Goal: Task Accomplishment & Management: Manage account settings

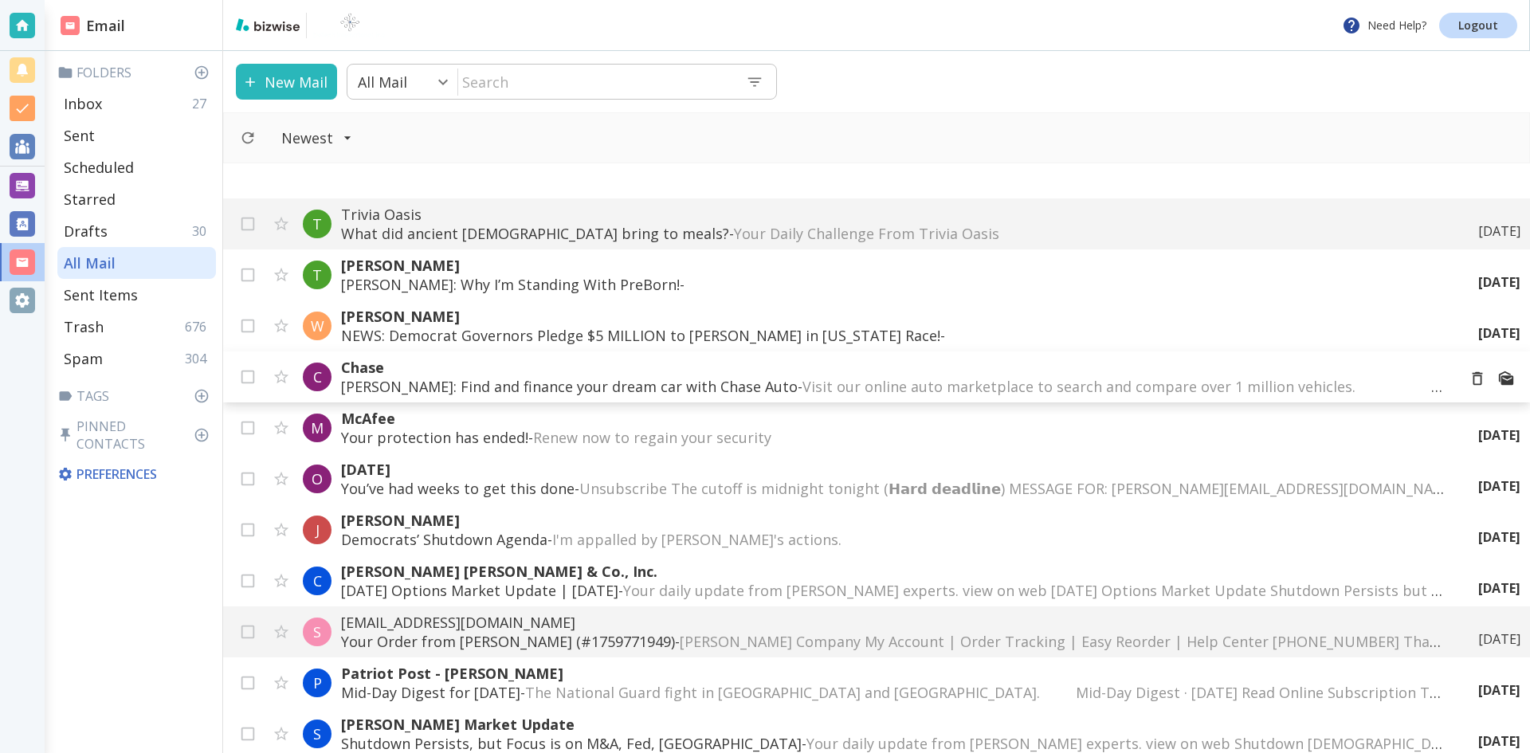
scroll to position [478, 0]
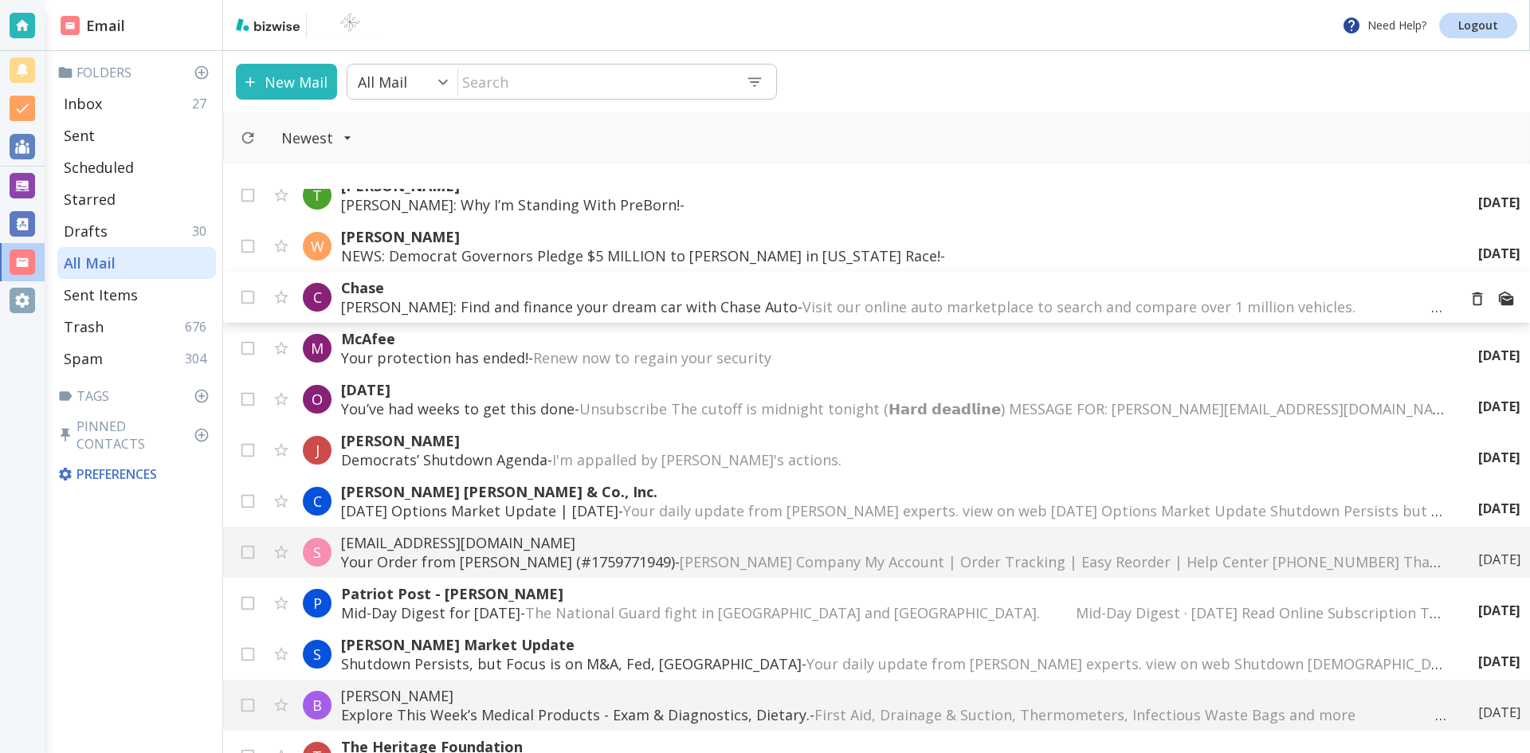
click at [713, 299] on p "[PERSON_NAME]: Find and finance your dream car with Chase Auto - Visit our onli…" at bounding box center [892, 306] width 1103 height 19
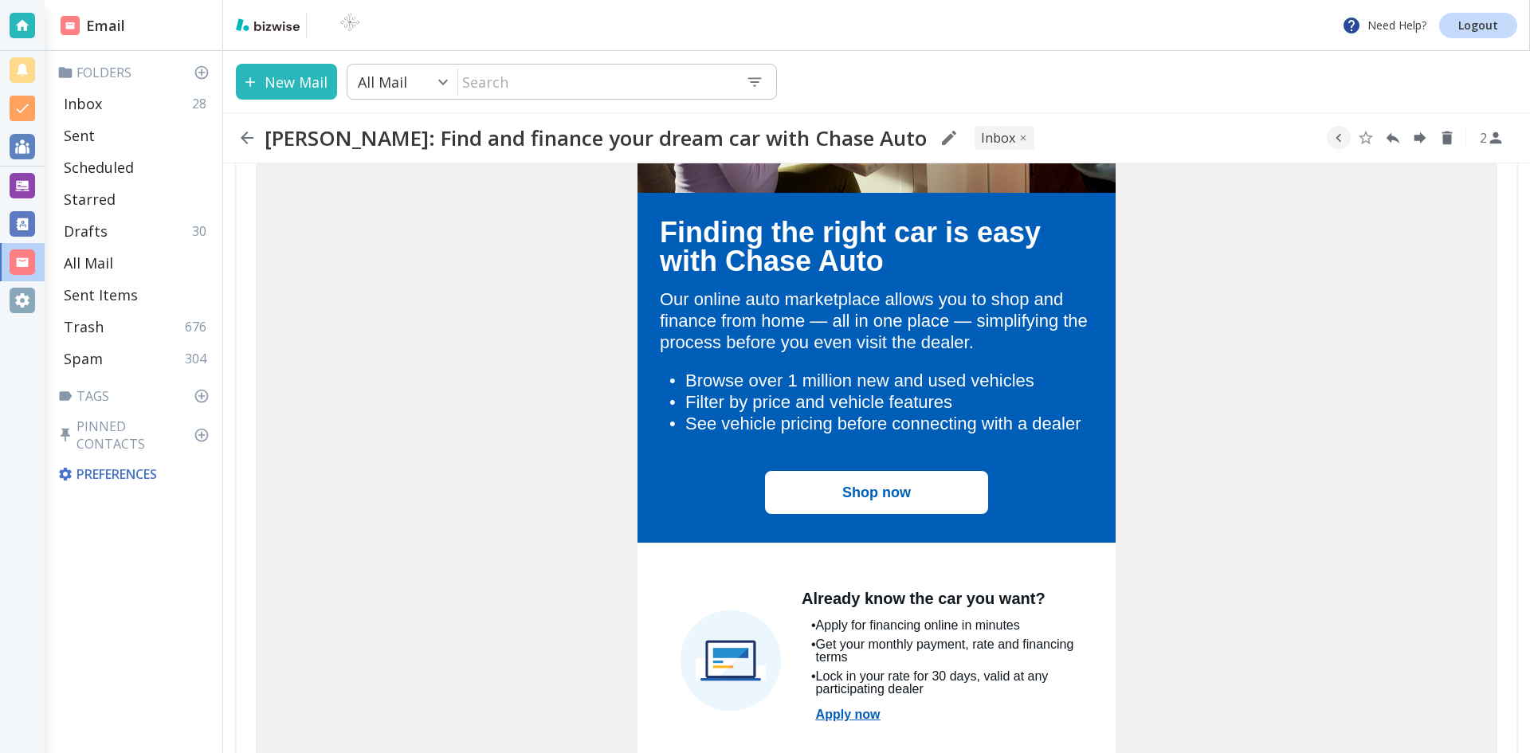
scroll to position [558, 0]
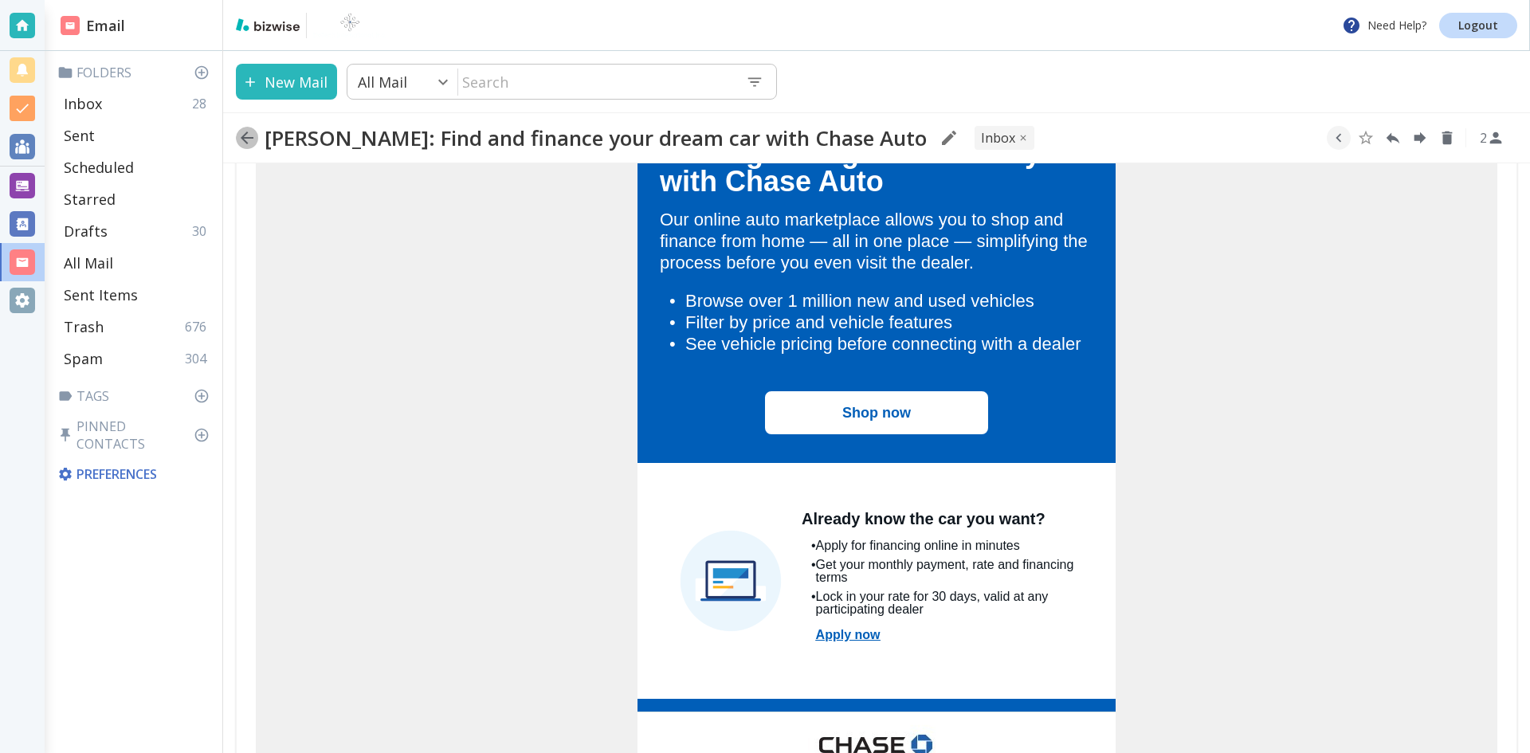
click at [243, 135] on icon "button" at bounding box center [247, 137] width 13 height 13
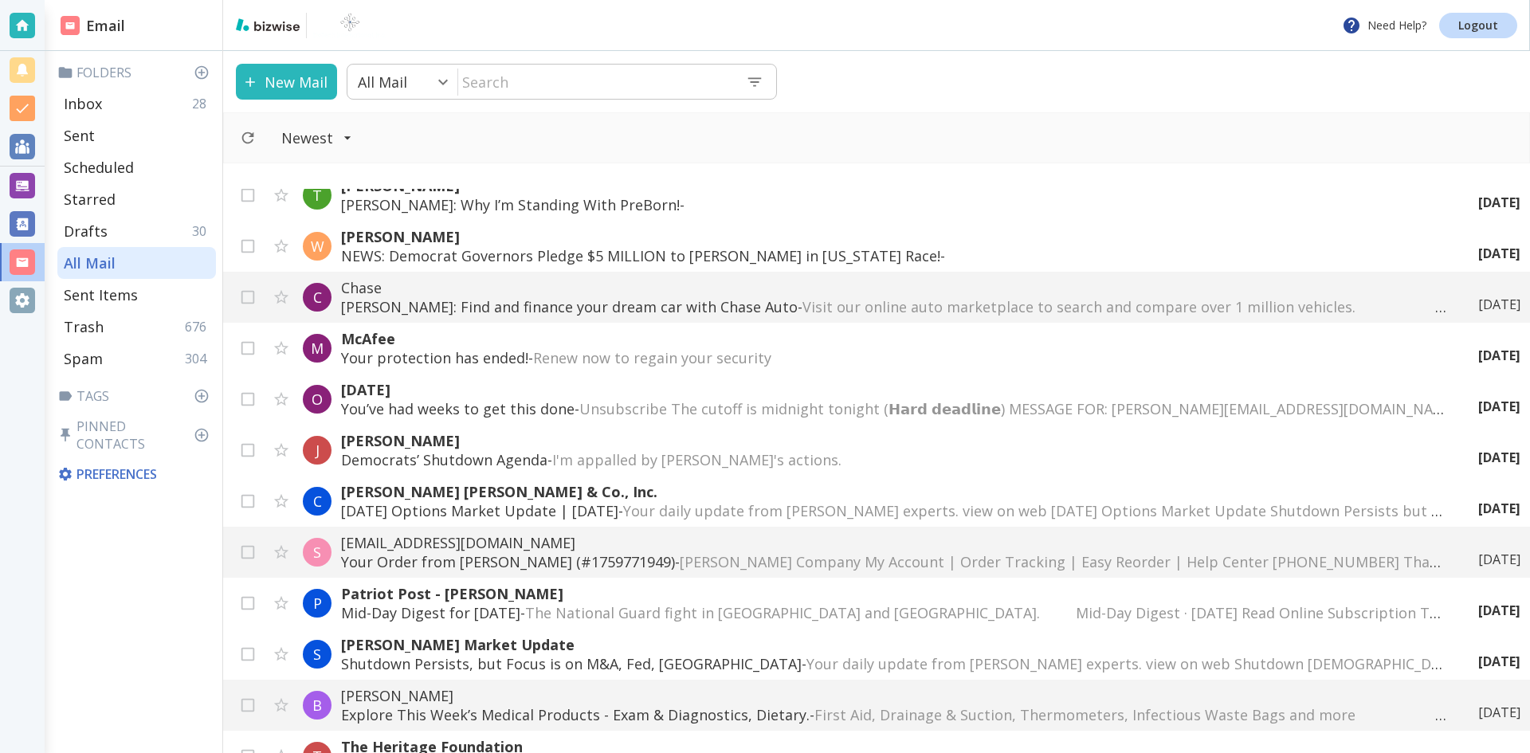
scroll to position [558, 0]
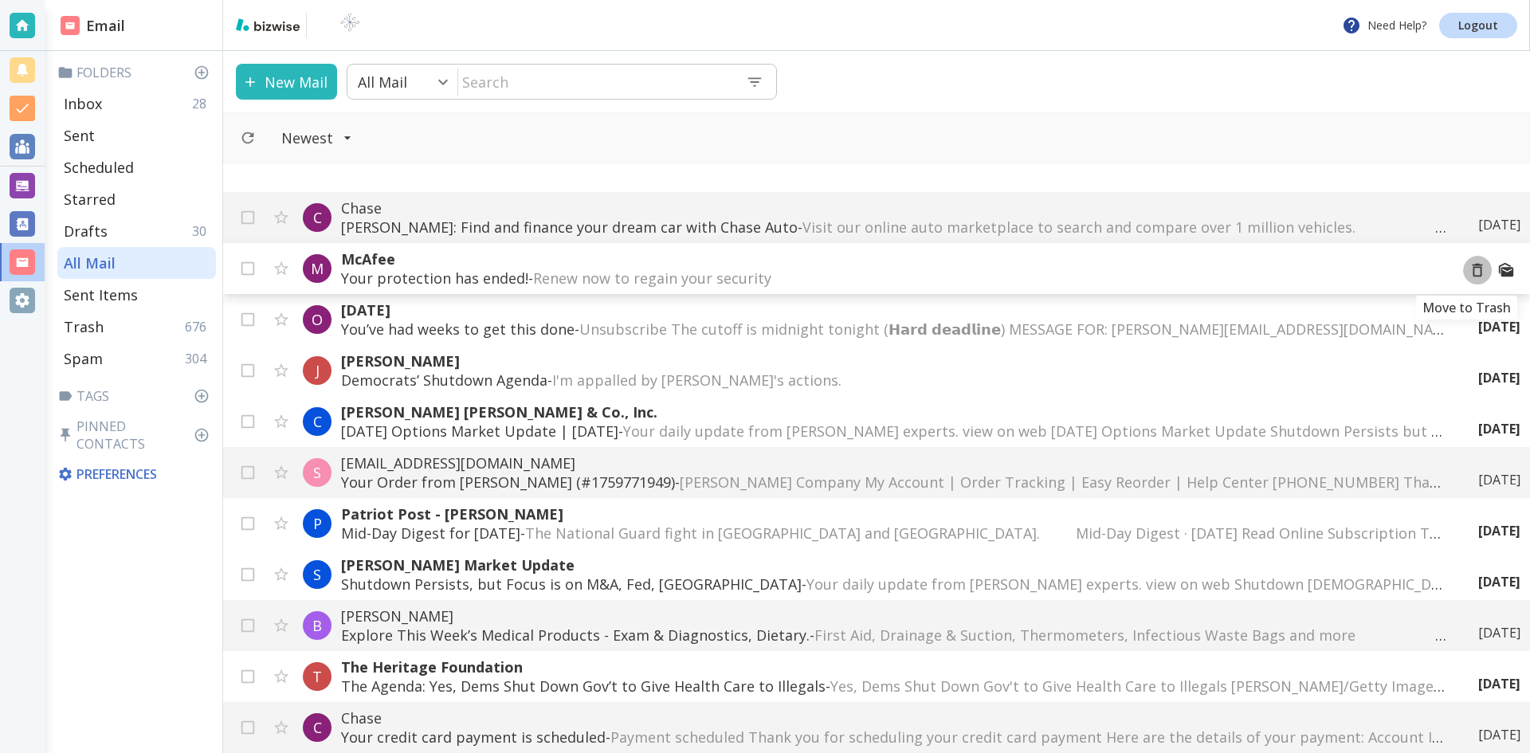
click at [1469, 269] on icon "Move to Trash" at bounding box center [1478, 270] width 18 height 18
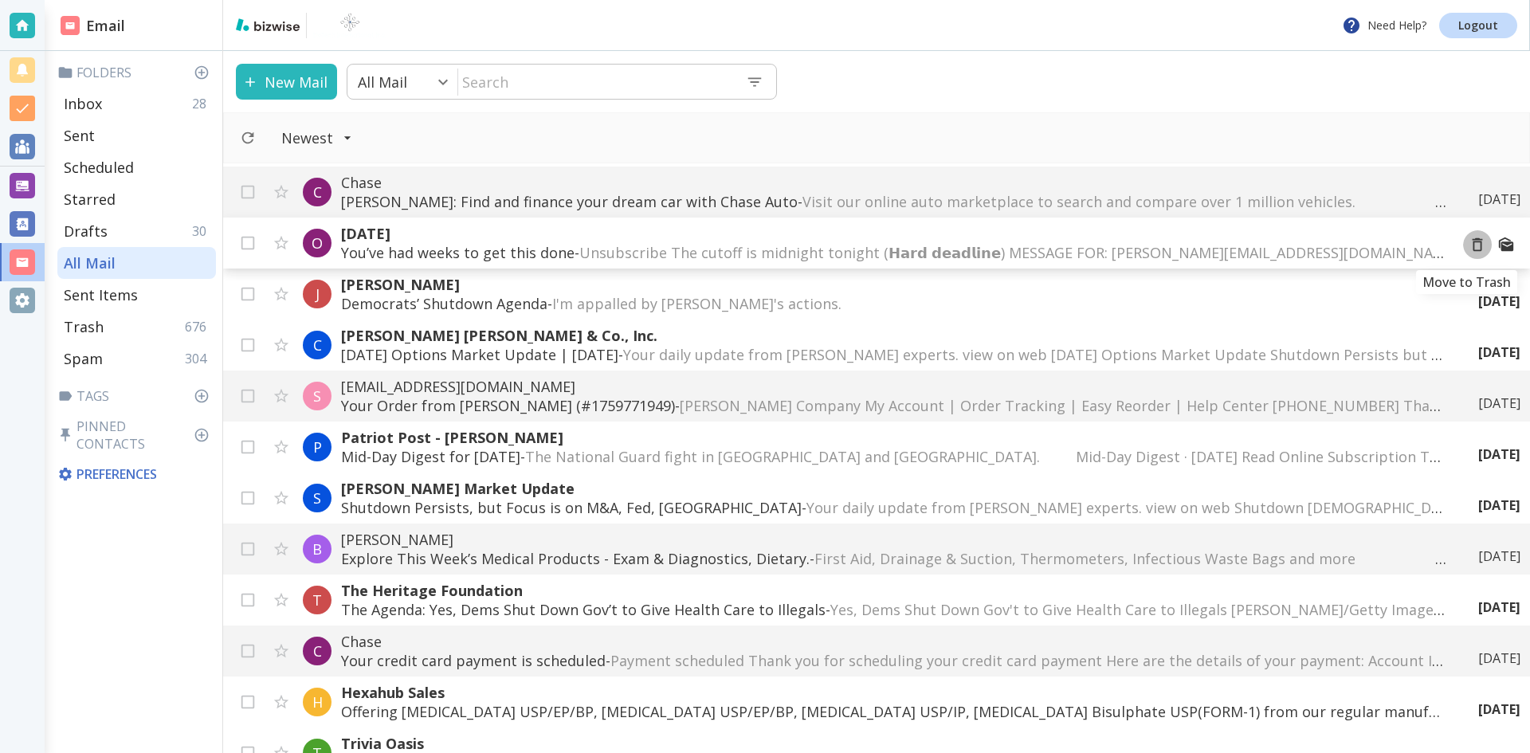
click at [1469, 238] on icon "Move to Trash" at bounding box center [1478, 245] width 18 height 18
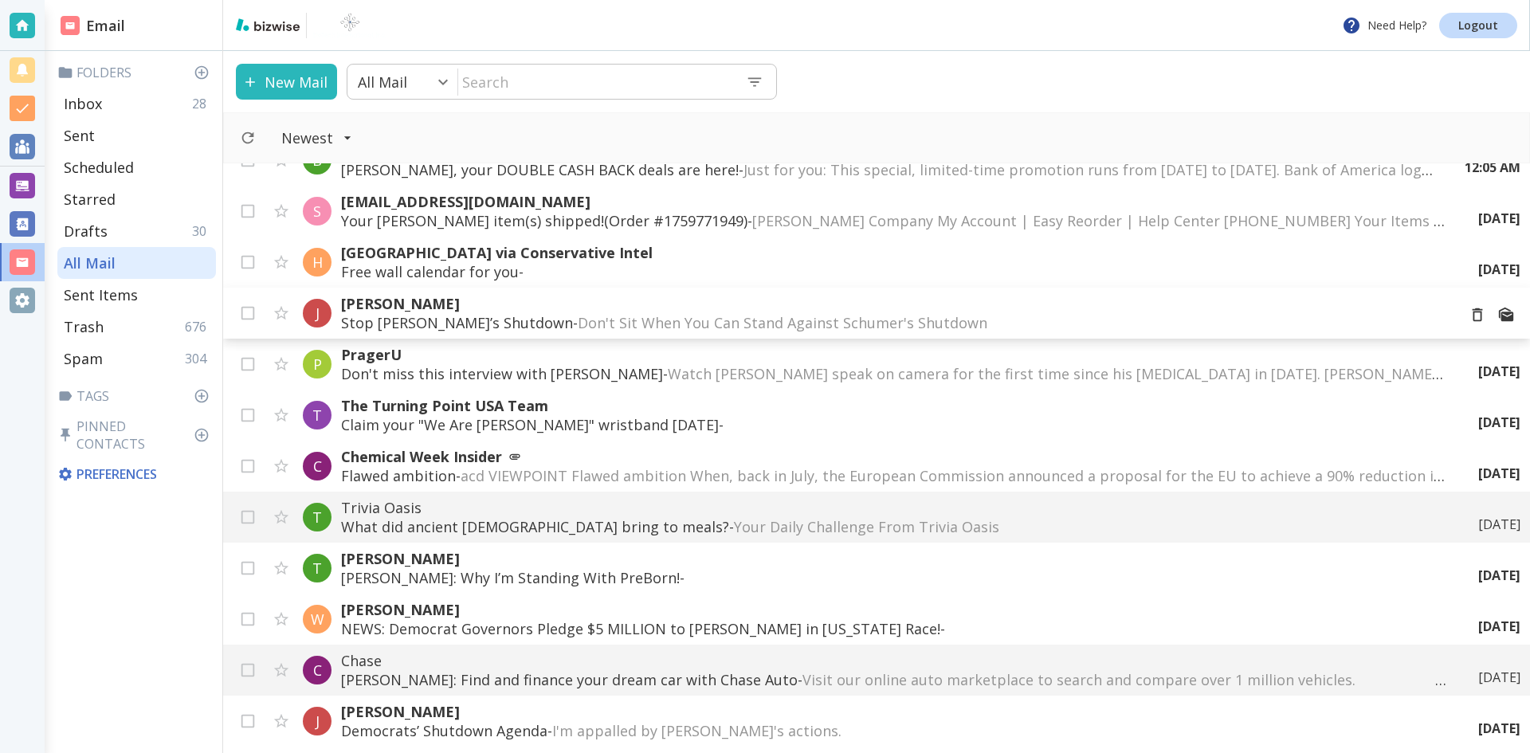
scroll to position [159, 0]
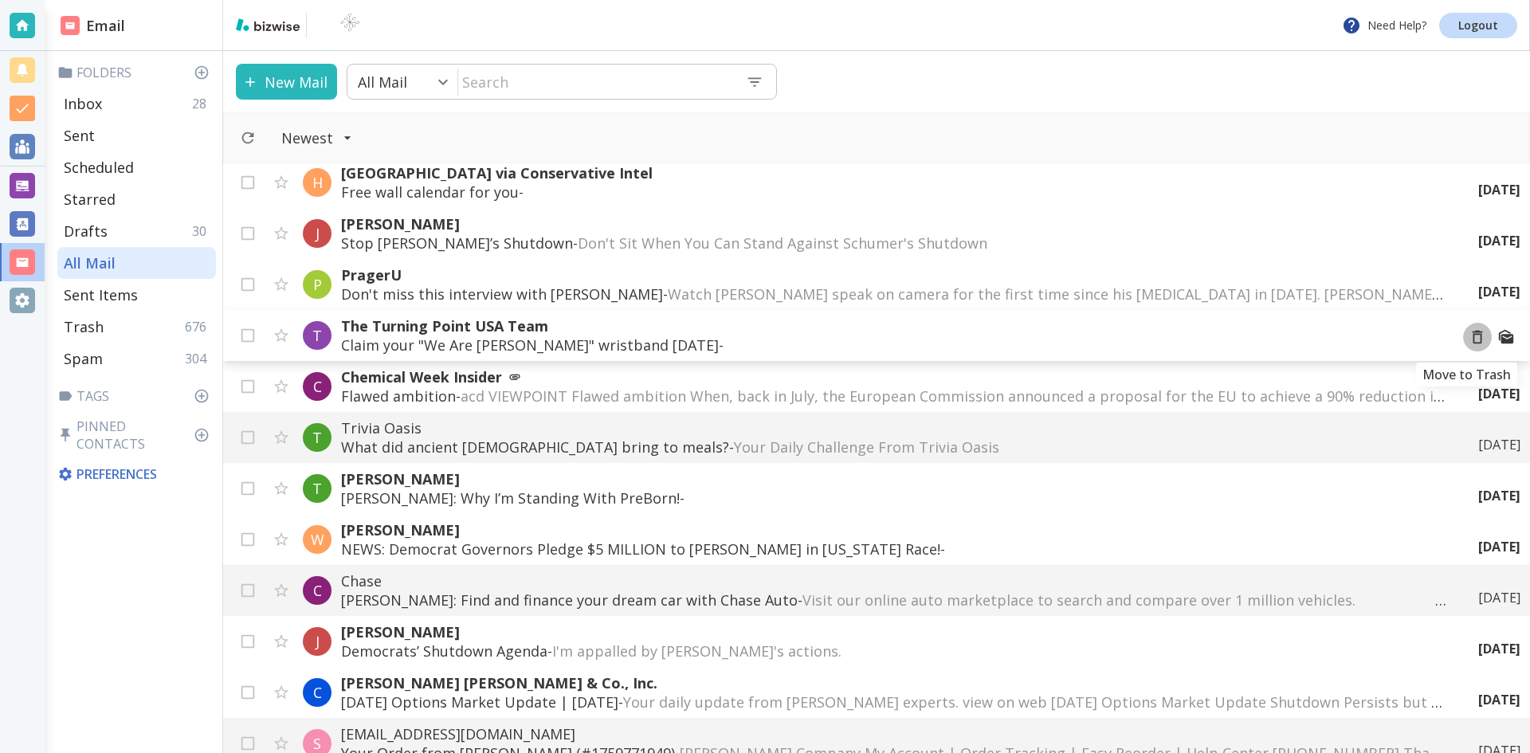
click at [1469, 339] on icon "Move to Trash" at bounding box center [1478, 337] width 18 height 18
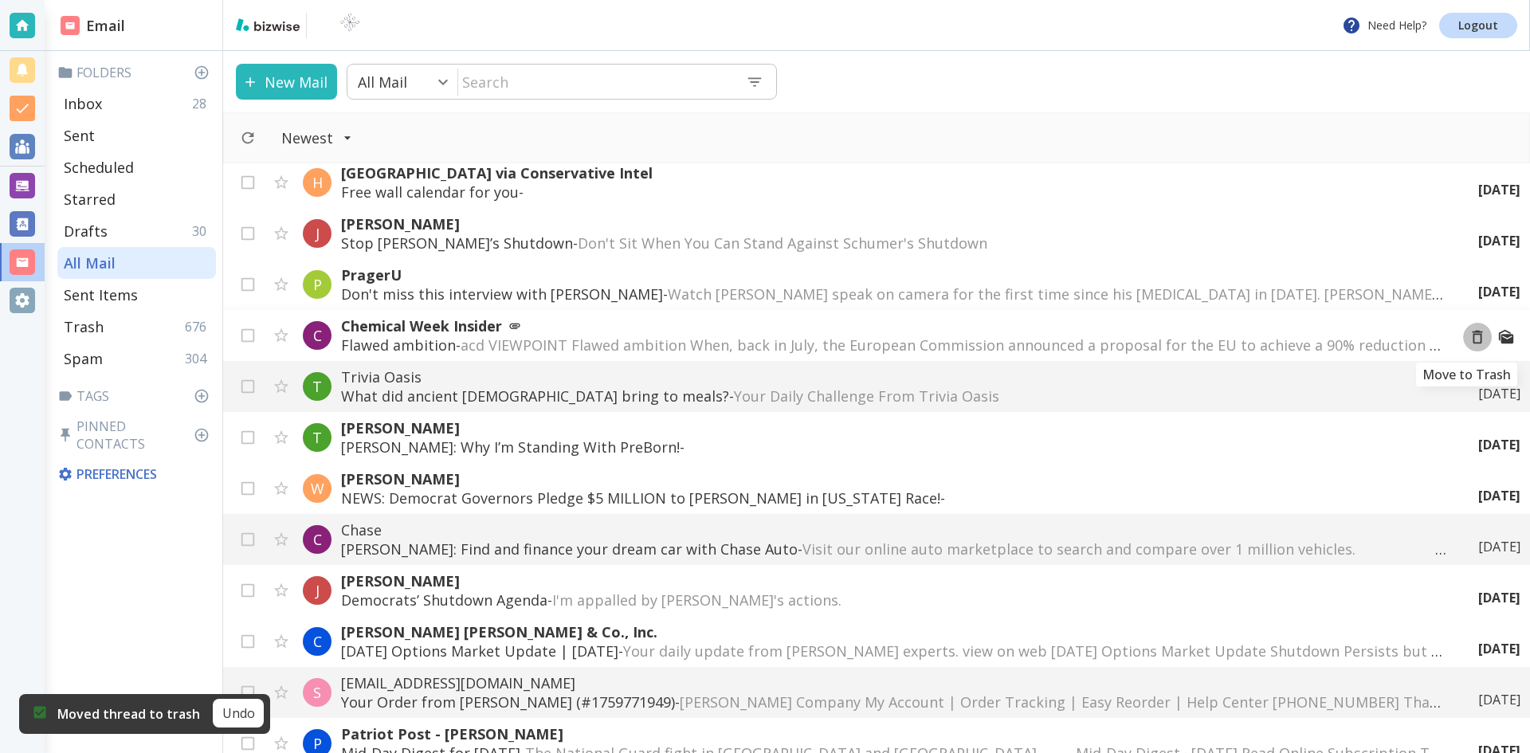
click at [1469, 339] on icon "Move to Trash" at bounding box center [1478, 337] width 18 height 18
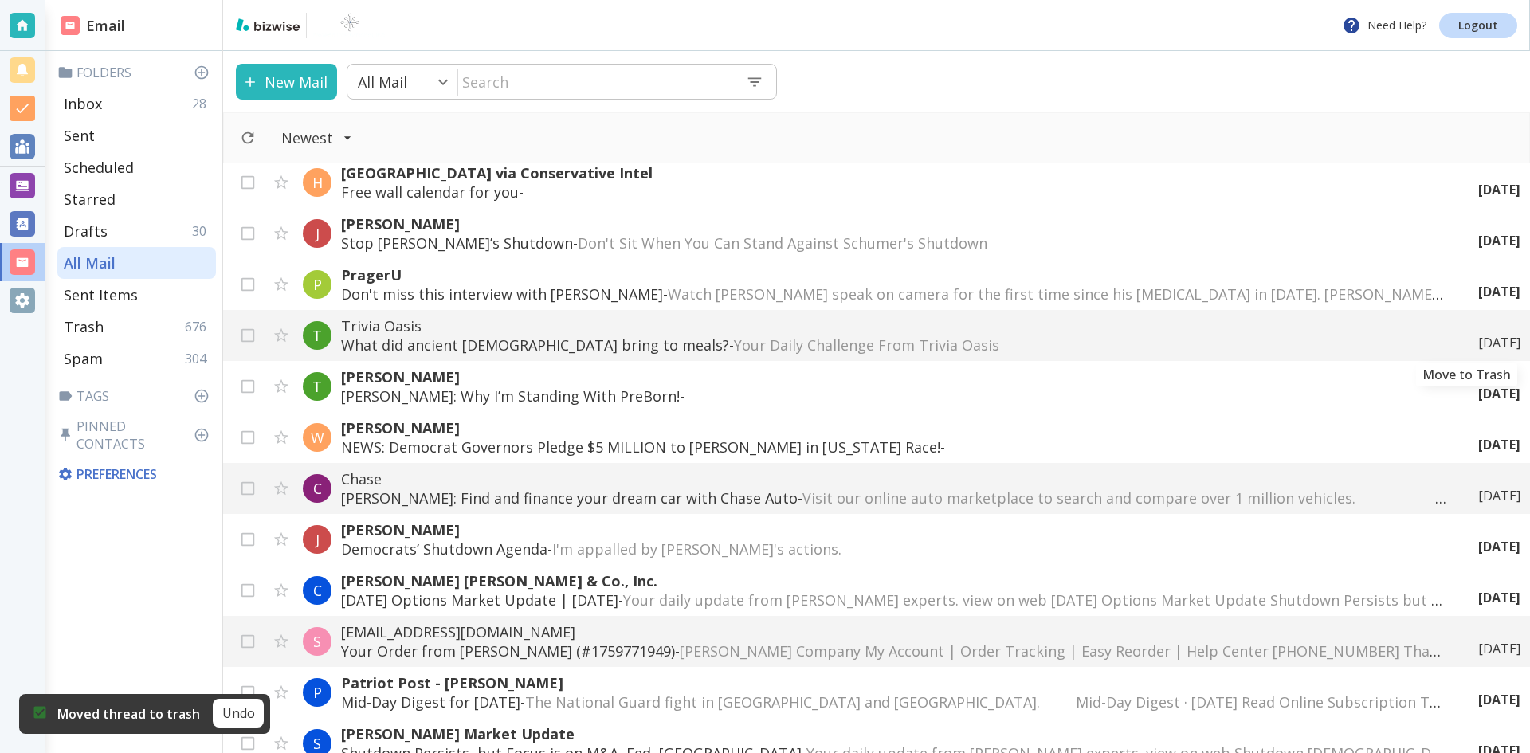
click at [0, 0] on icon "Move to Trash" at bounding box center [0, 0] width 0 height 0
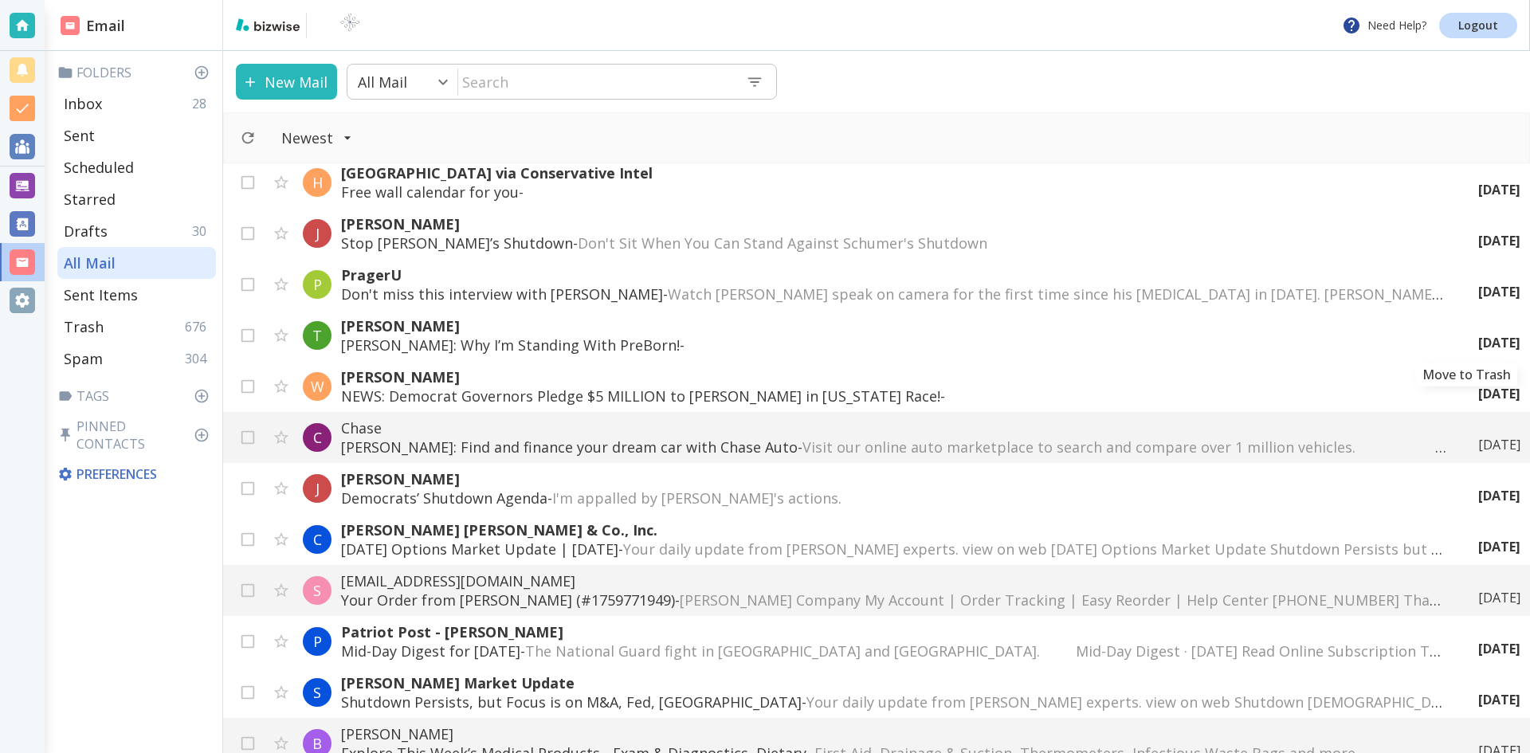
click at [1465, 339] on div "[DATE]" at bounding box center [1492, 343] width 55 height 18
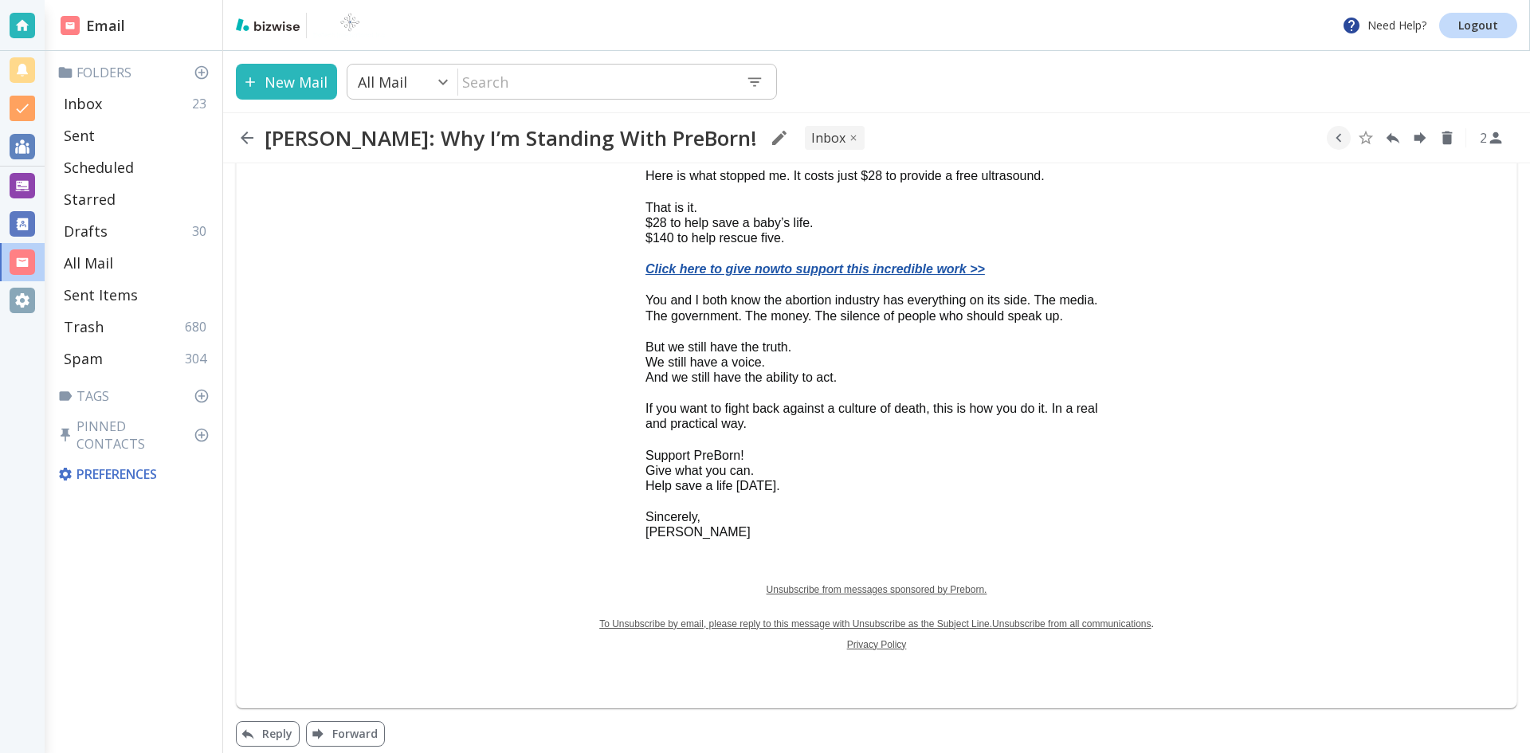
scroll to position [924, 0]
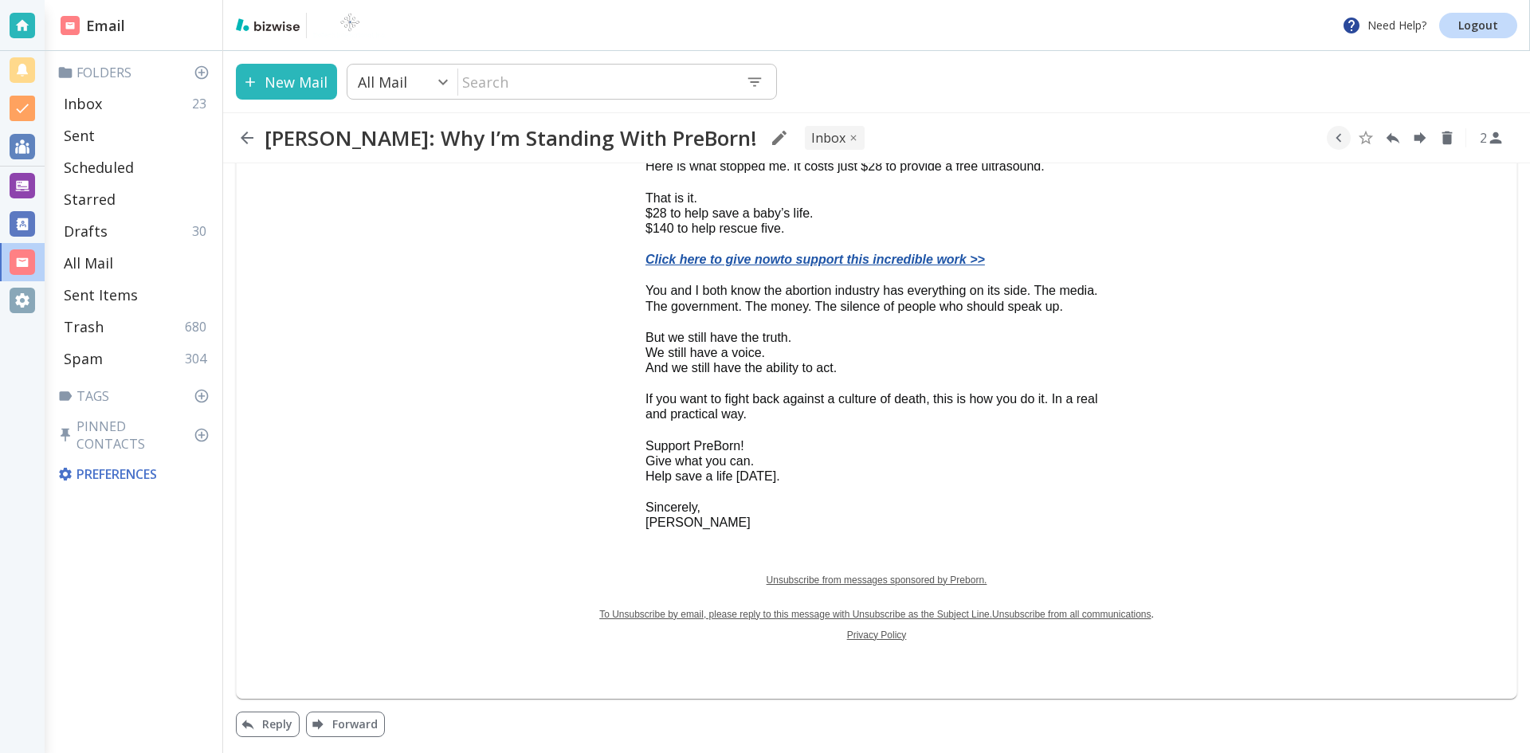
click at [246, 135] on icon "button" at bounding box center [246, 137] width 19 height 19
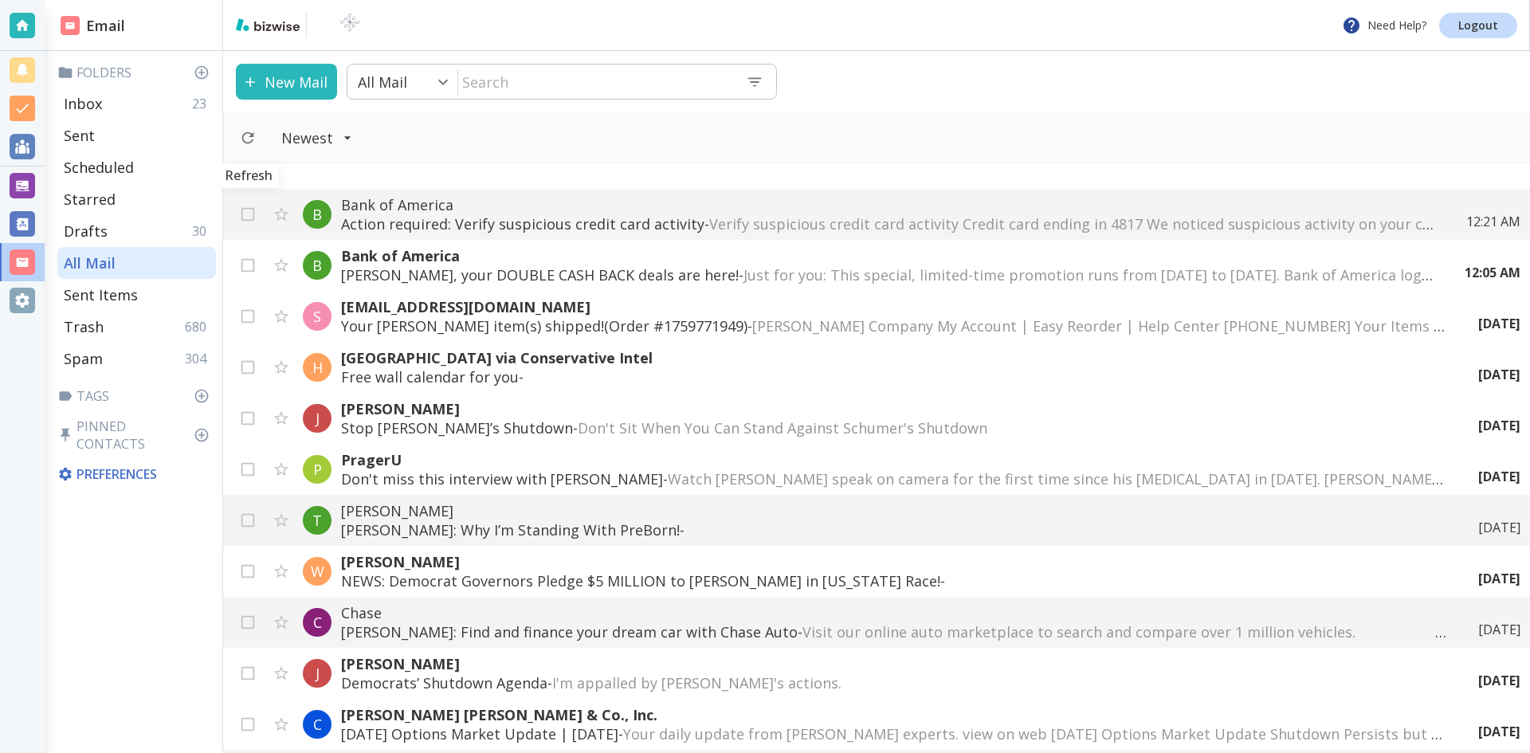
scroll to position [159, 0]
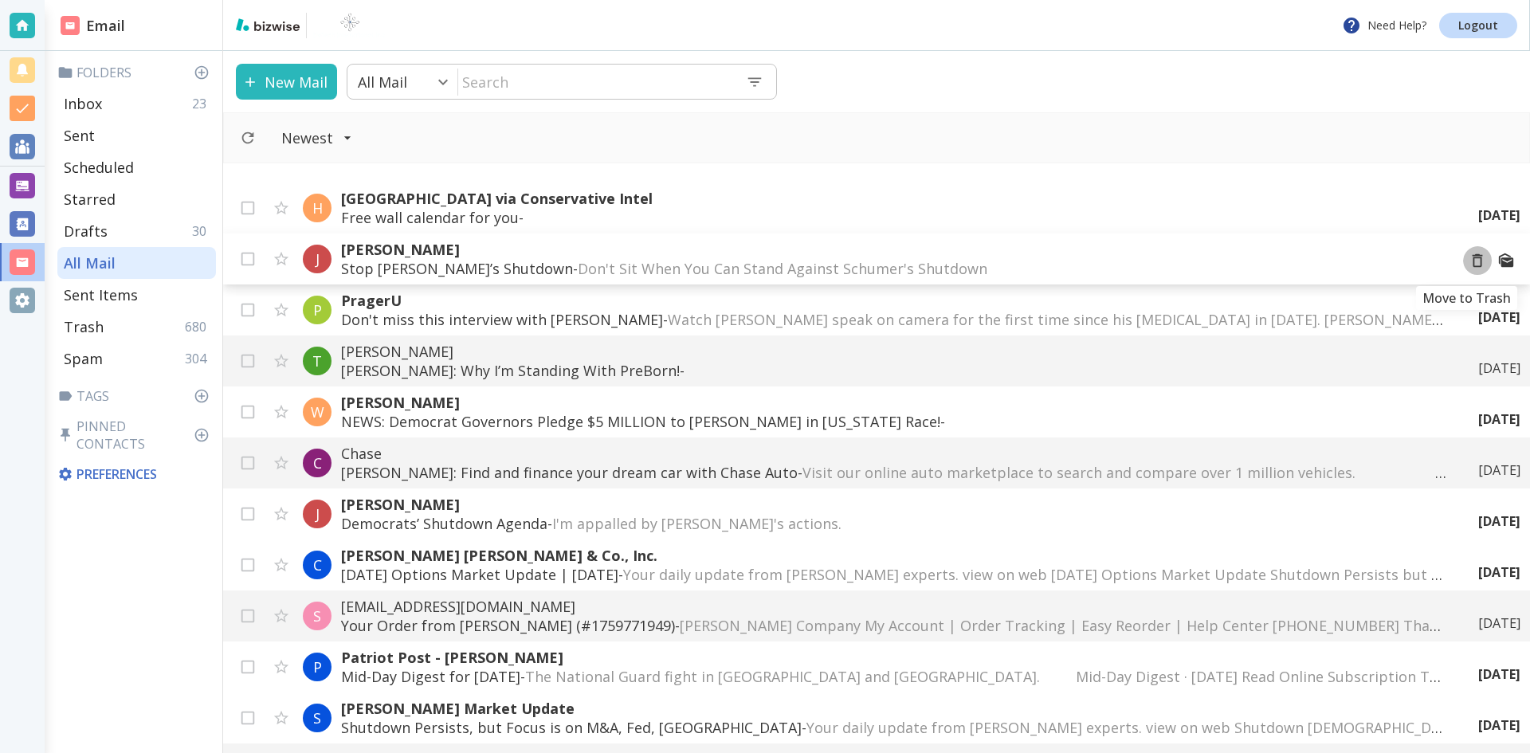
click at [1469, 261] on icon "Move to Trash" at bounding box center [1478, 261] width 18 height 18
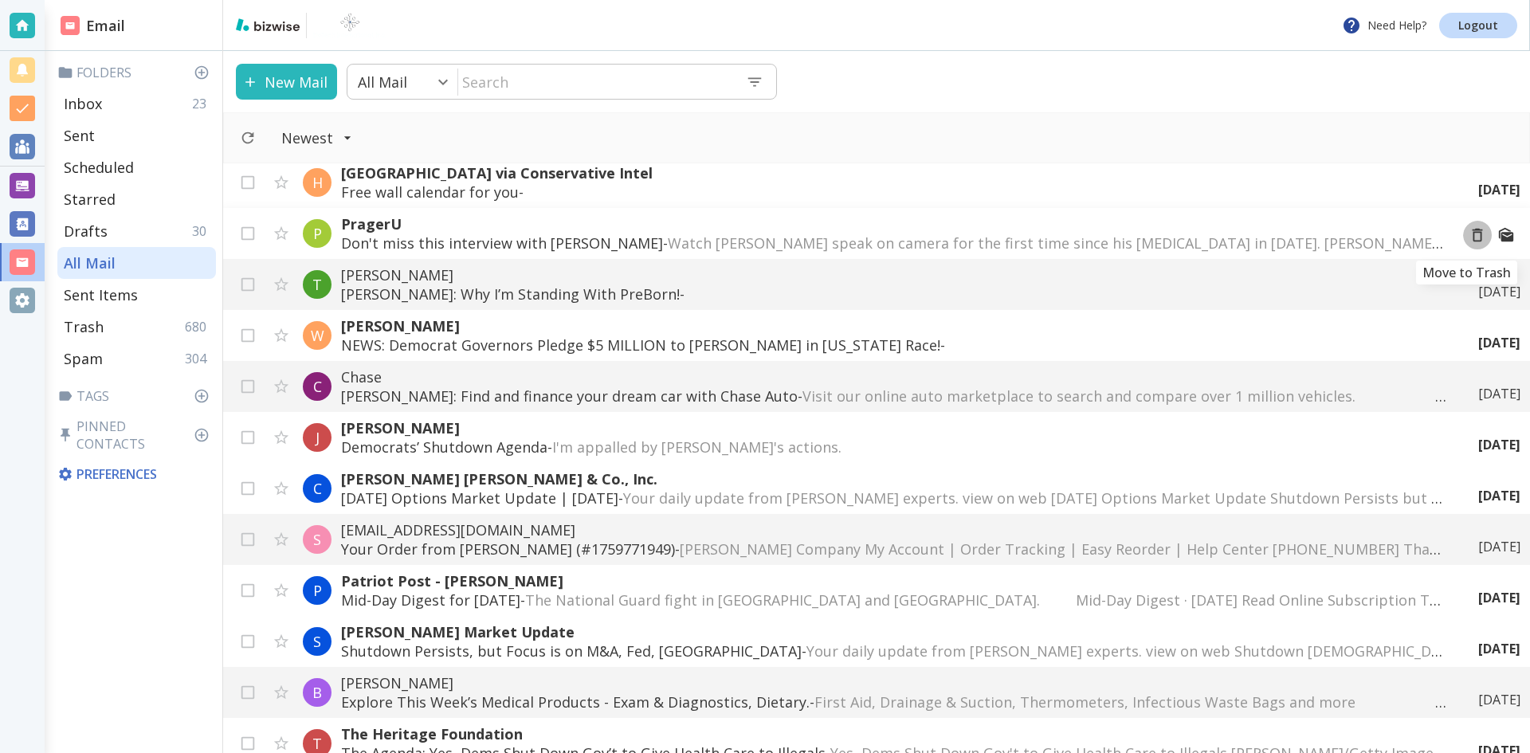
click at [1469, 235] on icon "Move to Trash" at bounding box center [1478, 235] width 18 height 18
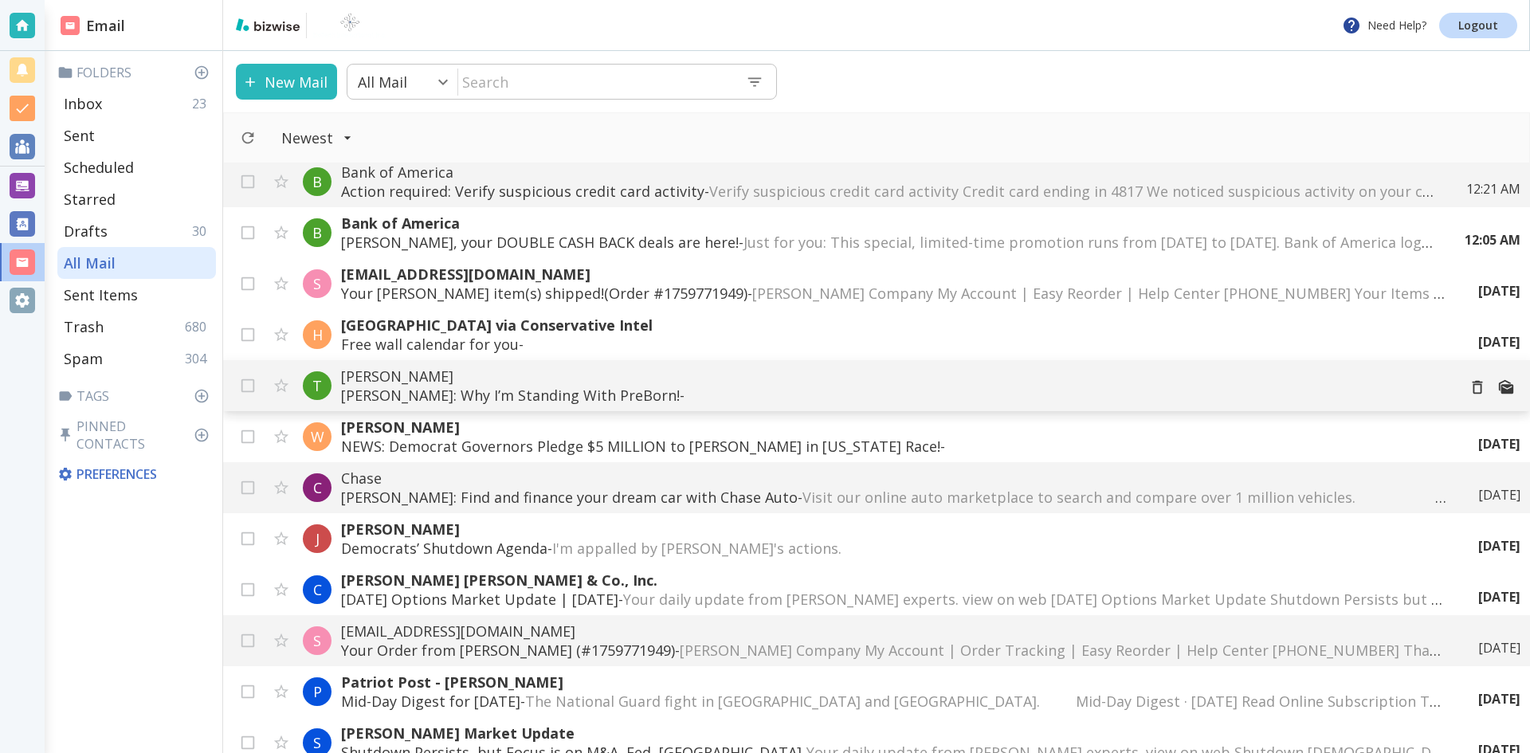
scroll to position [0, 0]
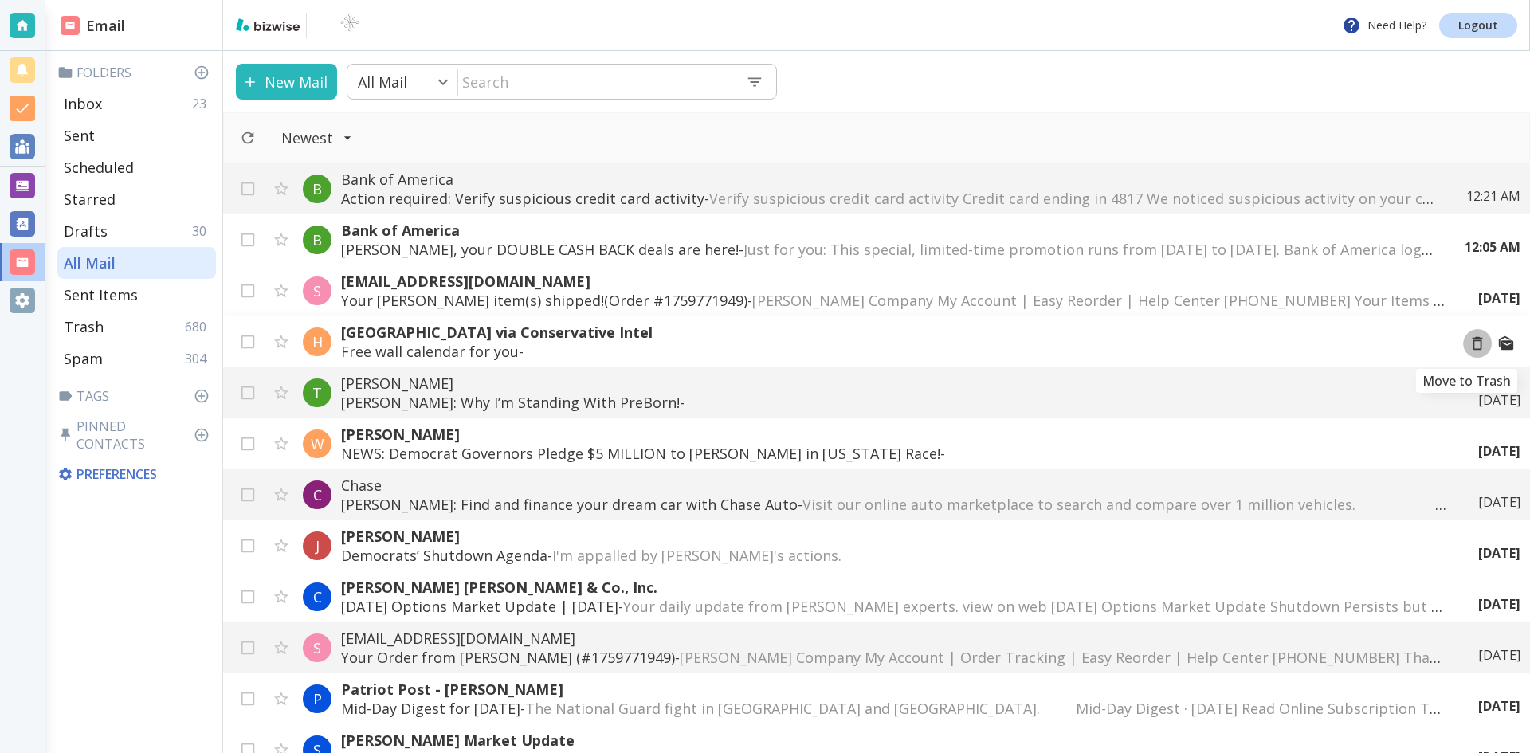
click at [1469, 343] on icon "Move to Trash" at bounding box center [1478, 344] width 18 height 18
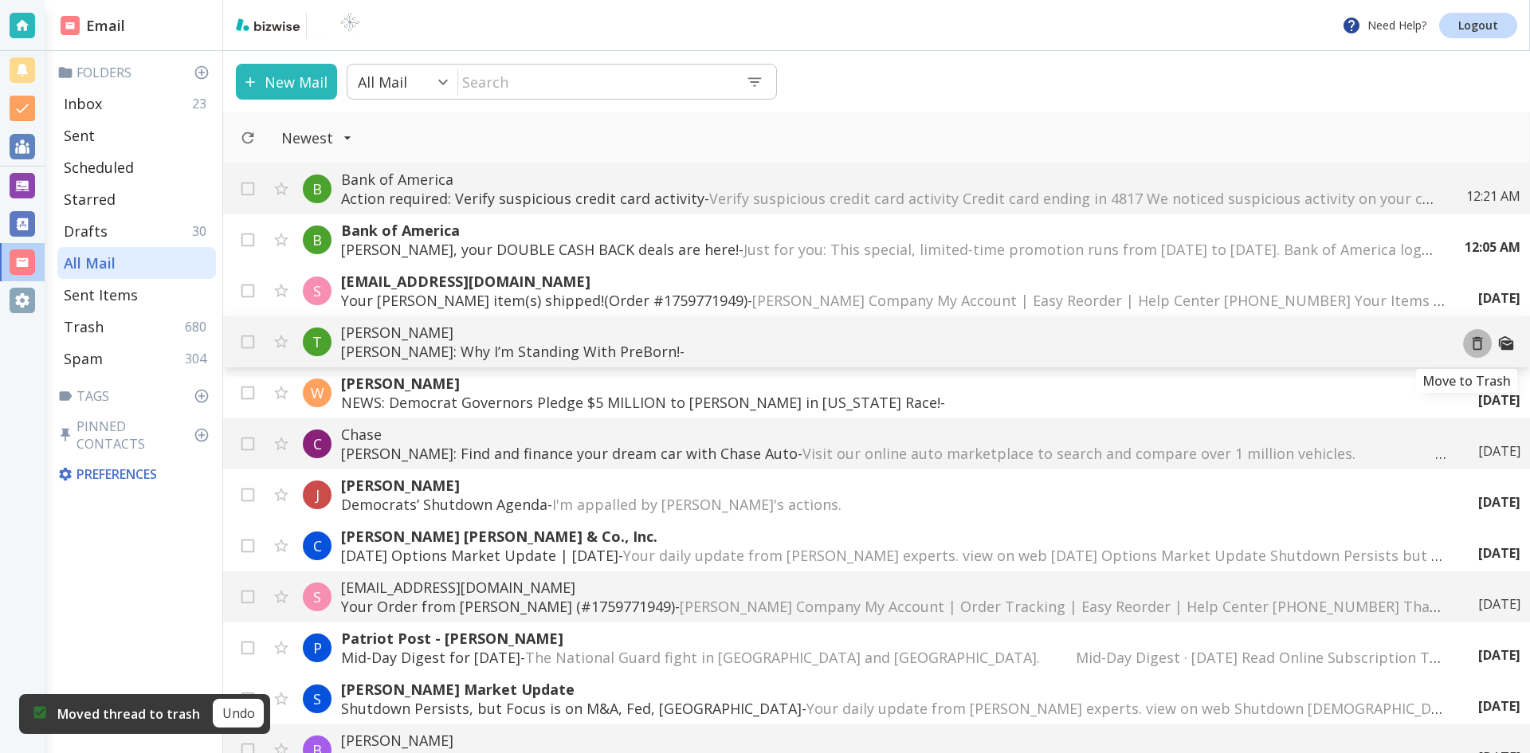
click at [1469, 343] on icon "Move to Trash" at bounding box center [1478, 344] width 18 height 18
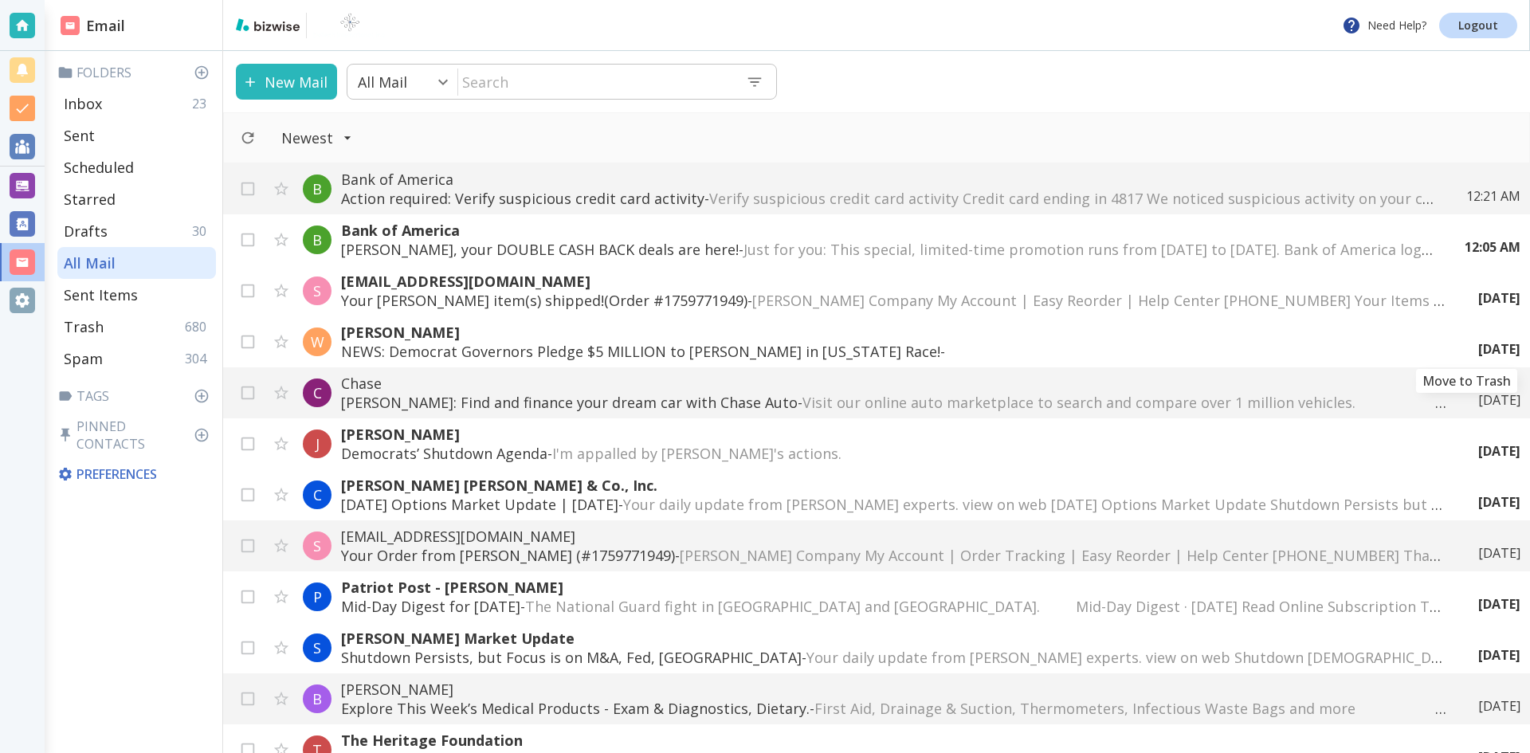
click at [0, 0] on icon "Move to Trash" at bounding box center [0, 0] width 0 height 0
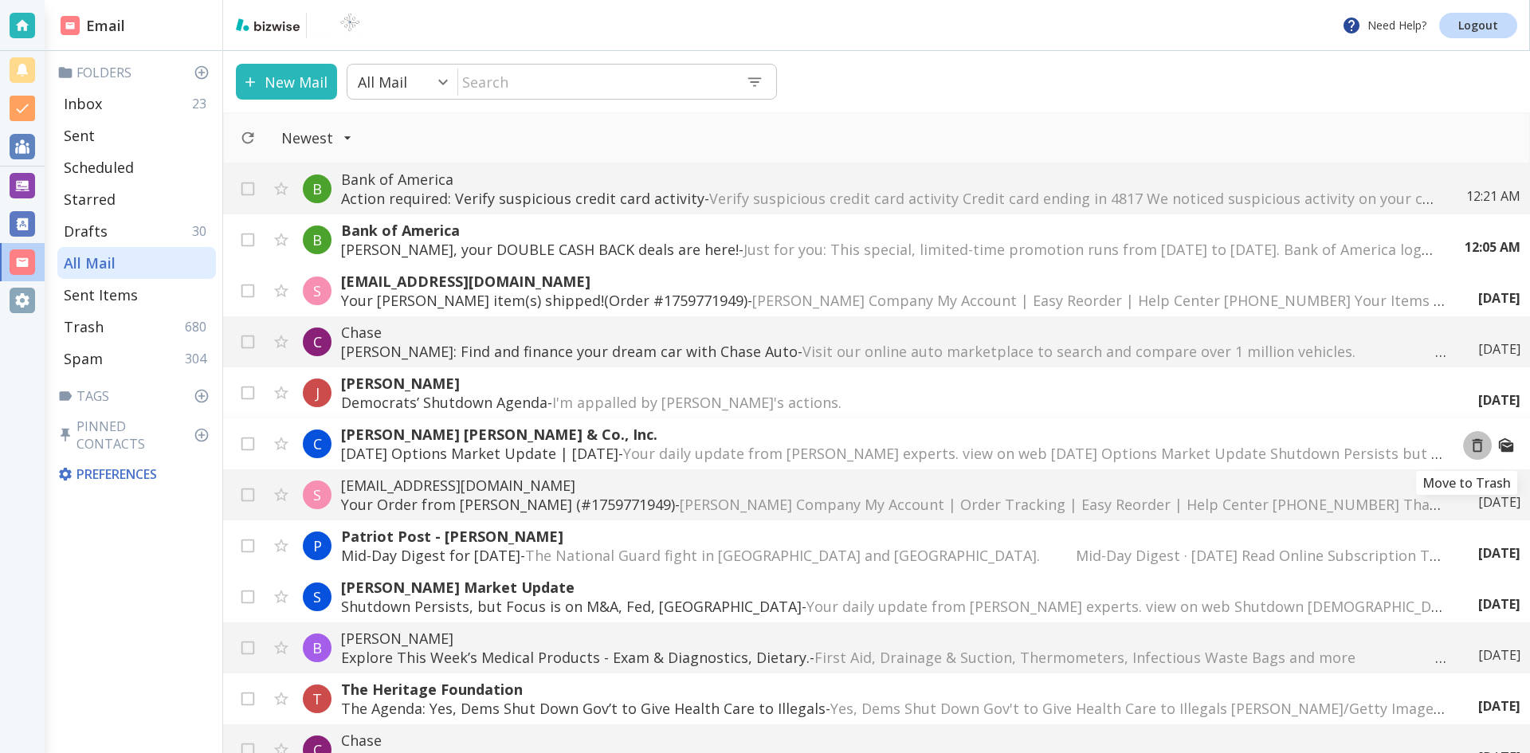
click at [1469, 445] on icon "Move to Trash" at bounding box center [1478, 446] width 18 height 18
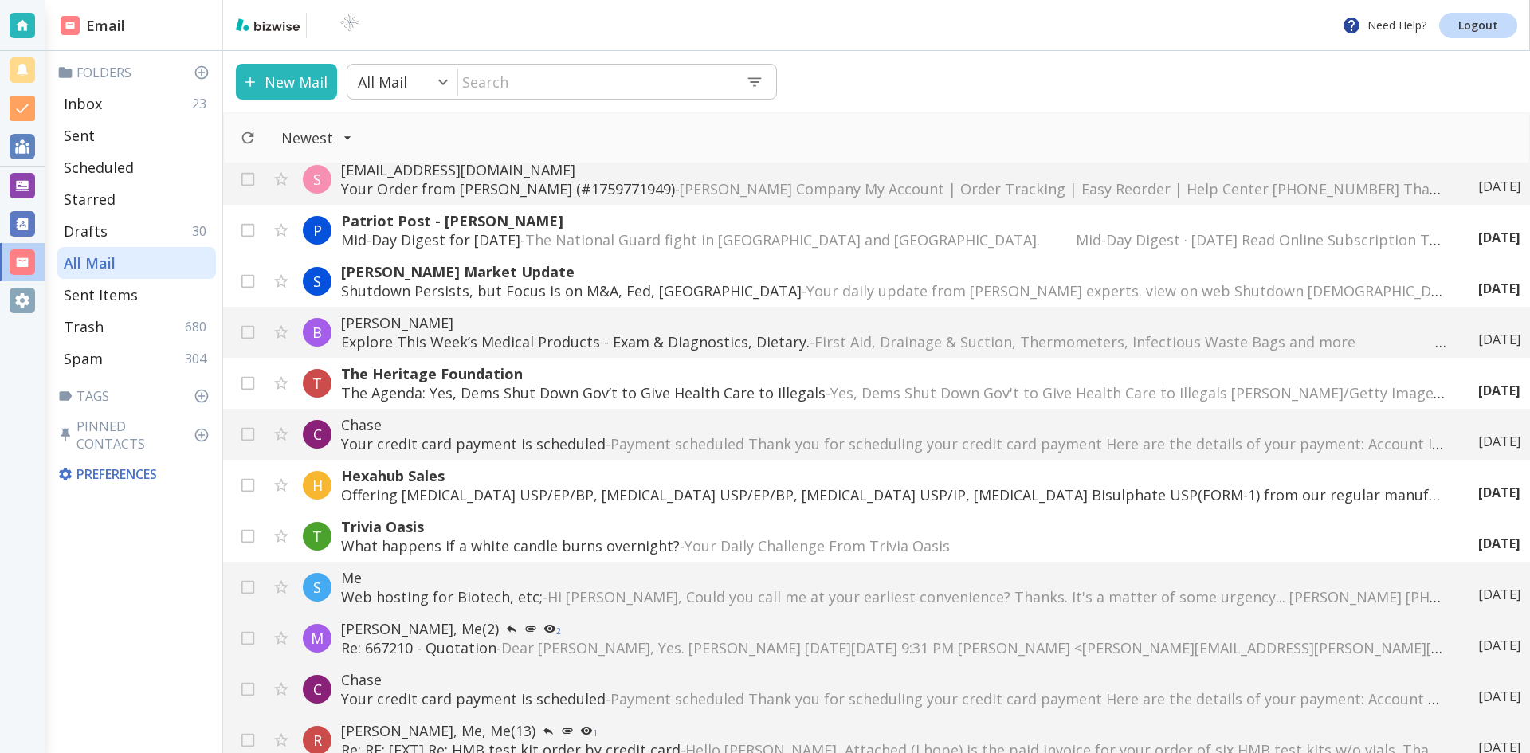
scroll to position [319, 0]
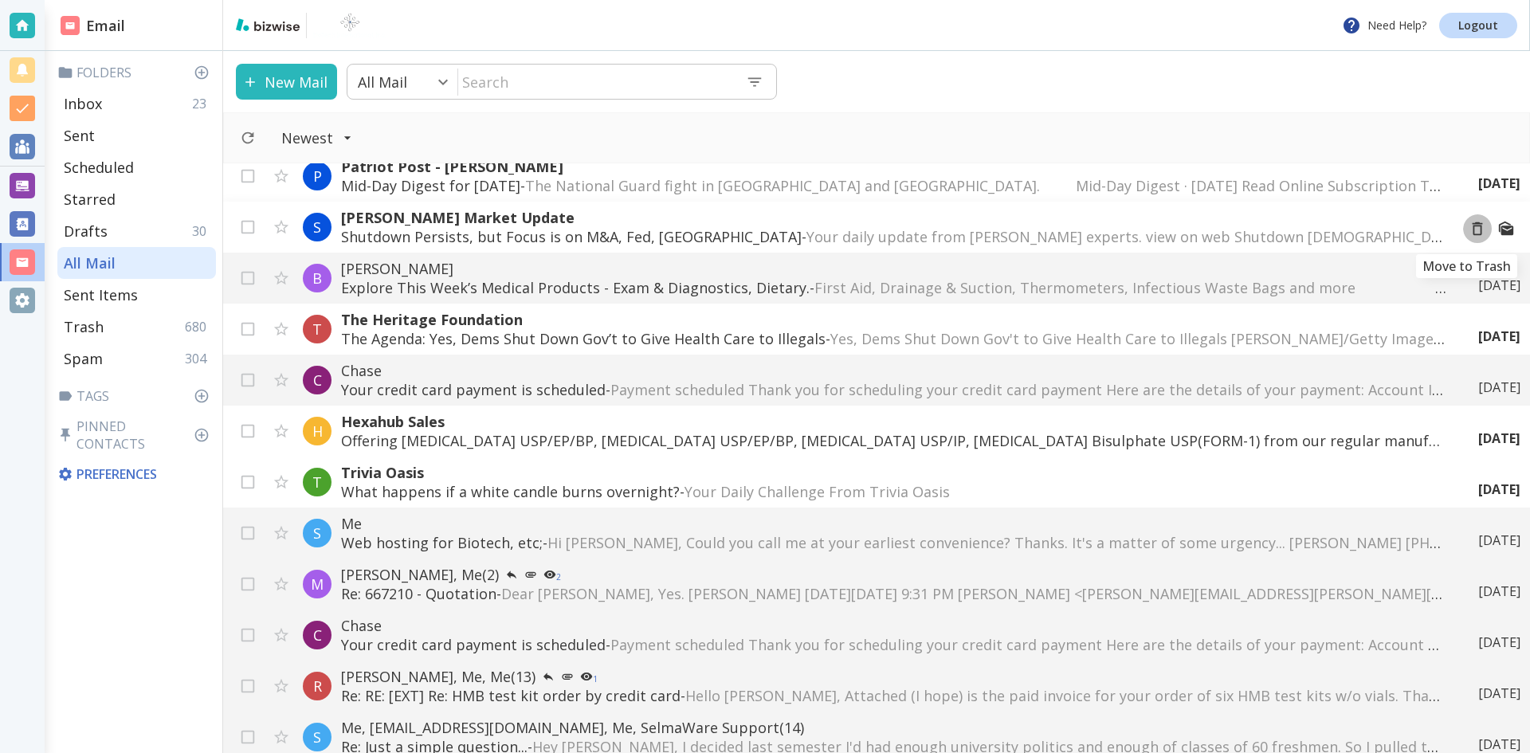
click at [1469, 229] on icon "Move to Trash" at bounding box center [1478, 229] width 18 height 18
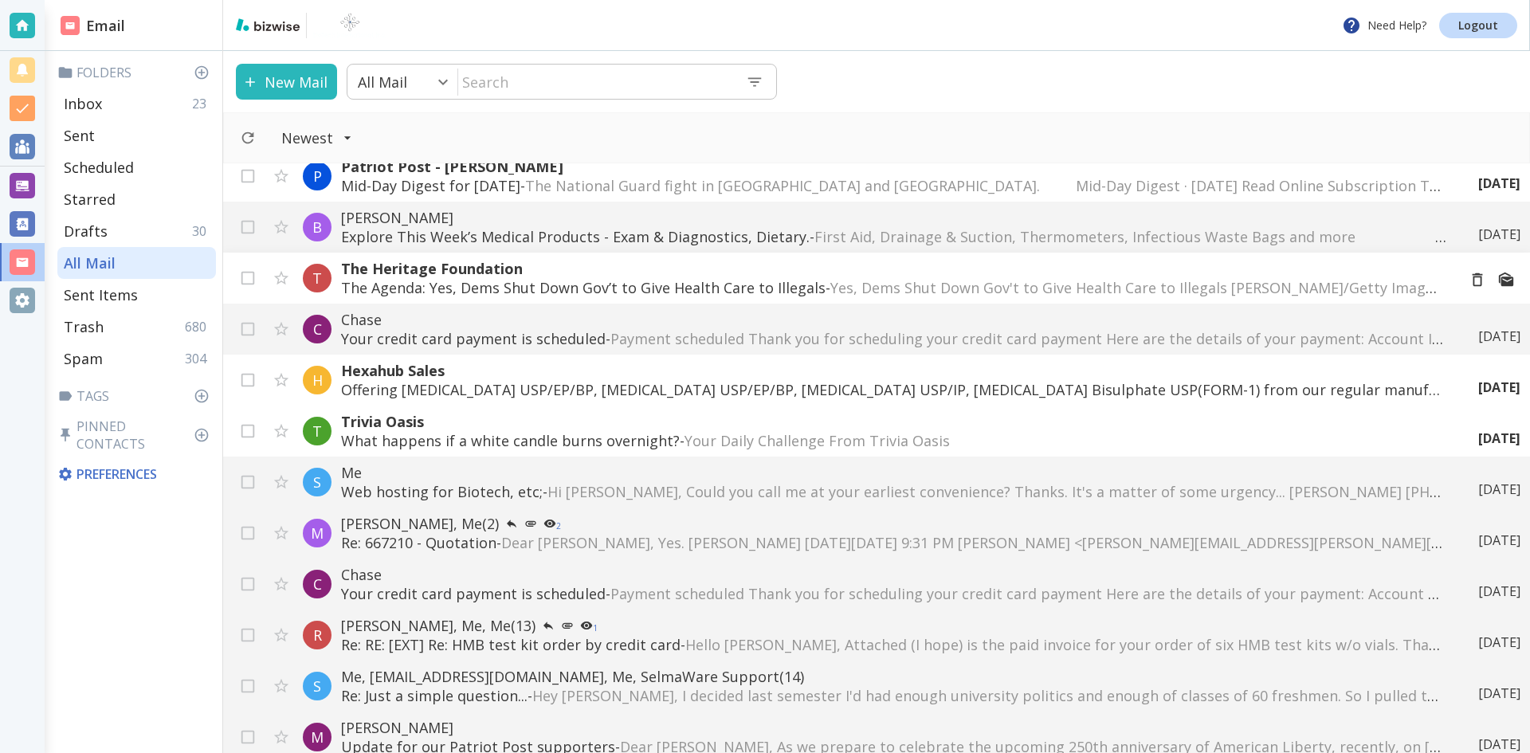
click at [849, 282] on span "Yes, Dems Shut Down Gov't to Give Health Care to Illegals [PERSON_NAME]/Getty I…" at bounding box center [1496, 287] width 1332 height 19
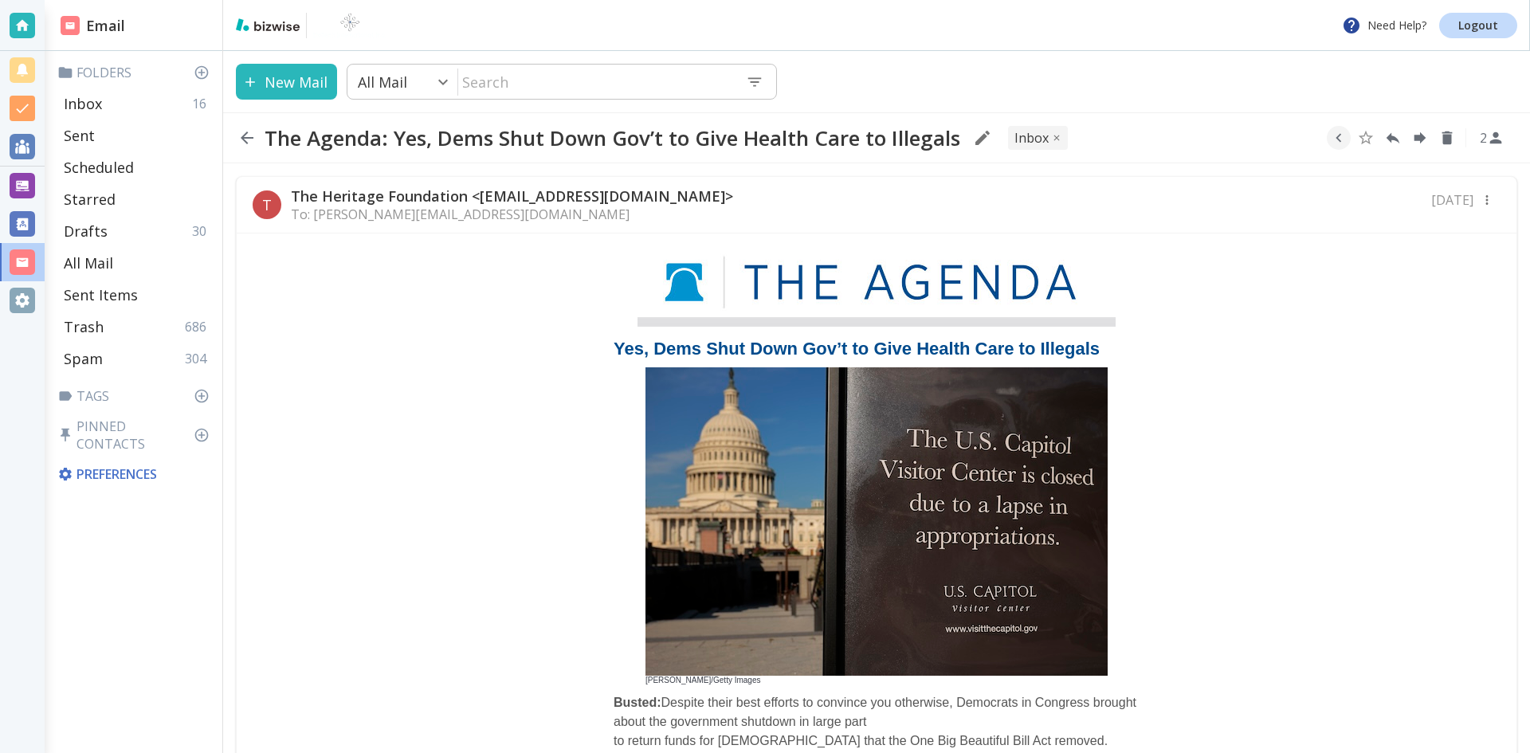
click at [860, 408] on img at bounding box center [876, 521] width 462 height 308
click at [248, 137] on icon "button" at bounding box center [247, 137] width 13 height 13
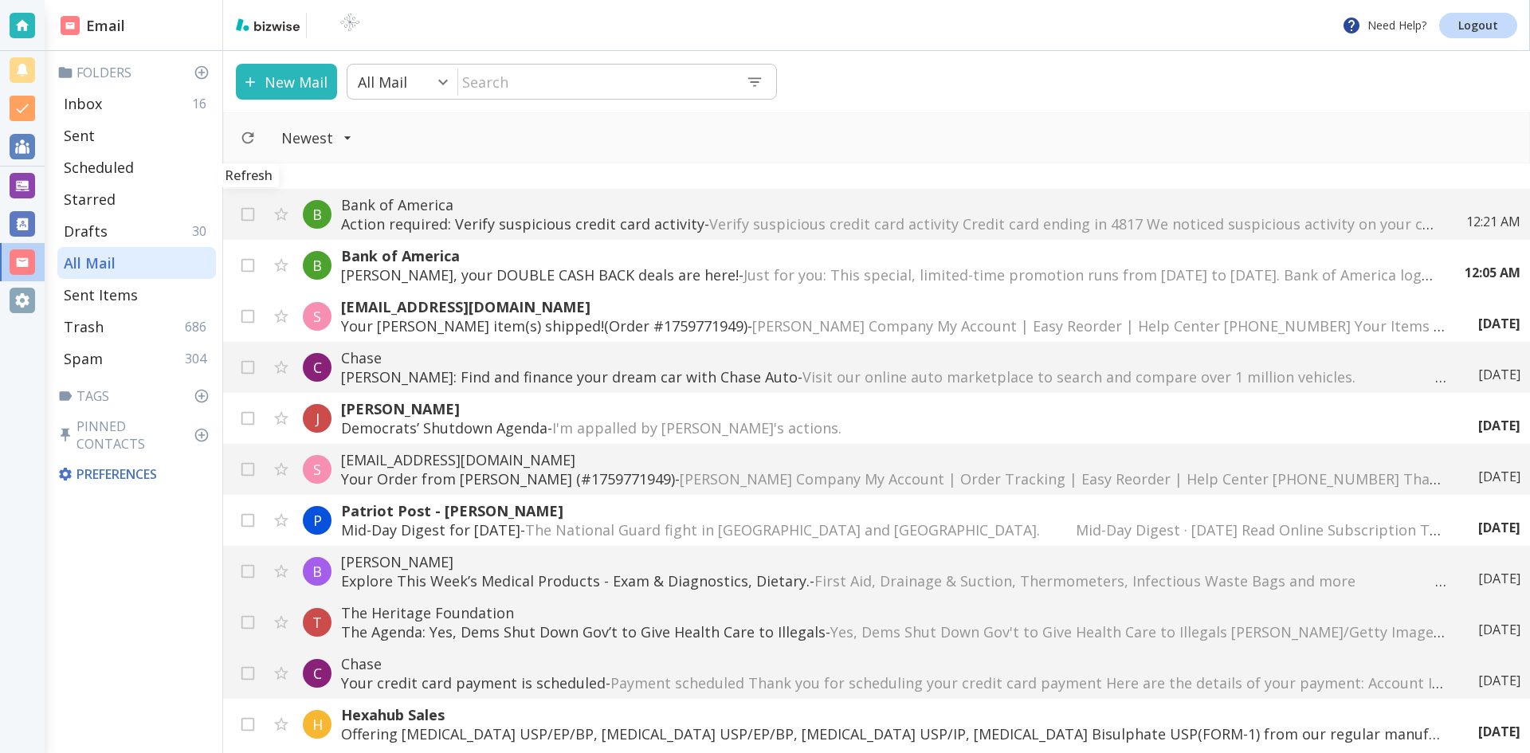
scroll to position [319, 0]
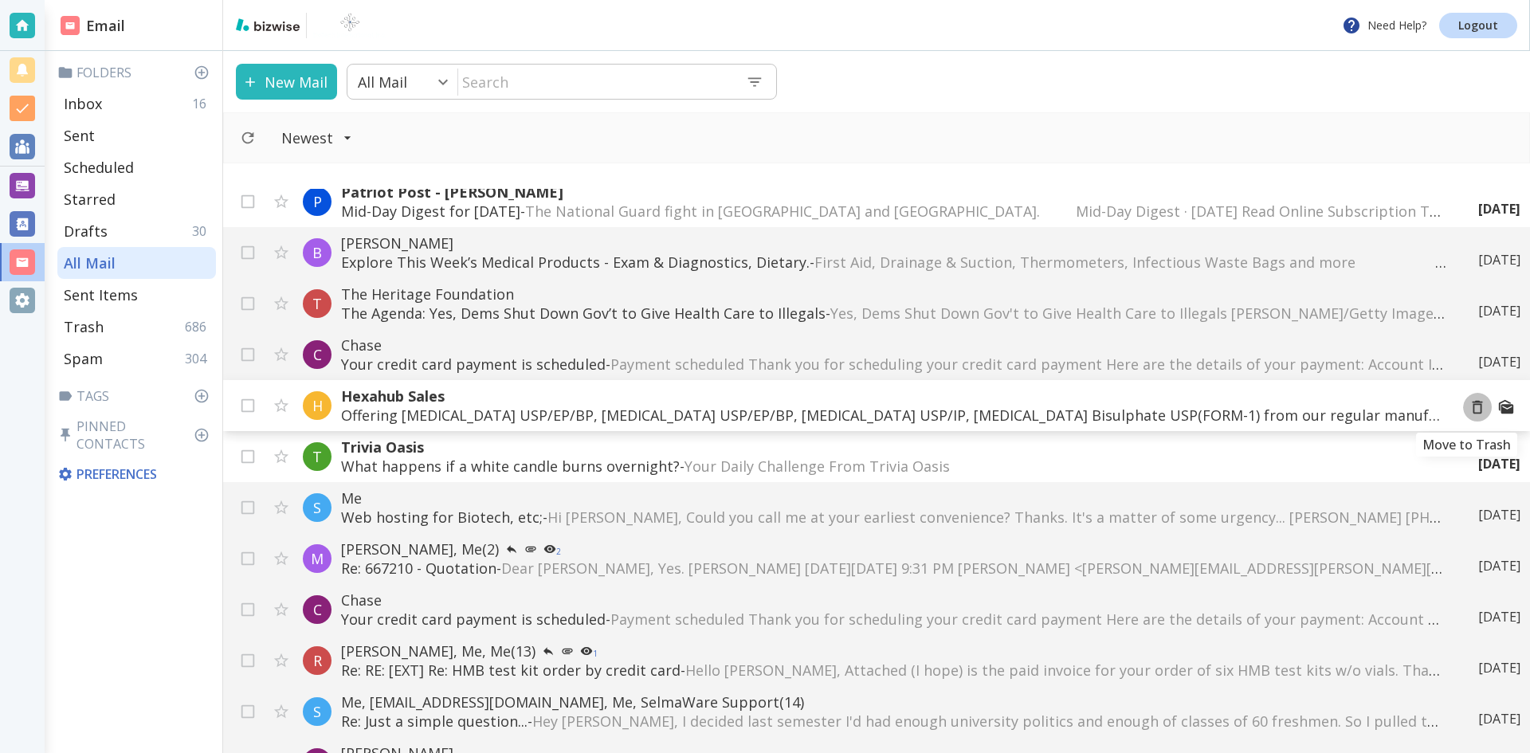
click at [1473, 402] on icon "Move to Trash" at bounding box center [1478, 408] width 10 height 14
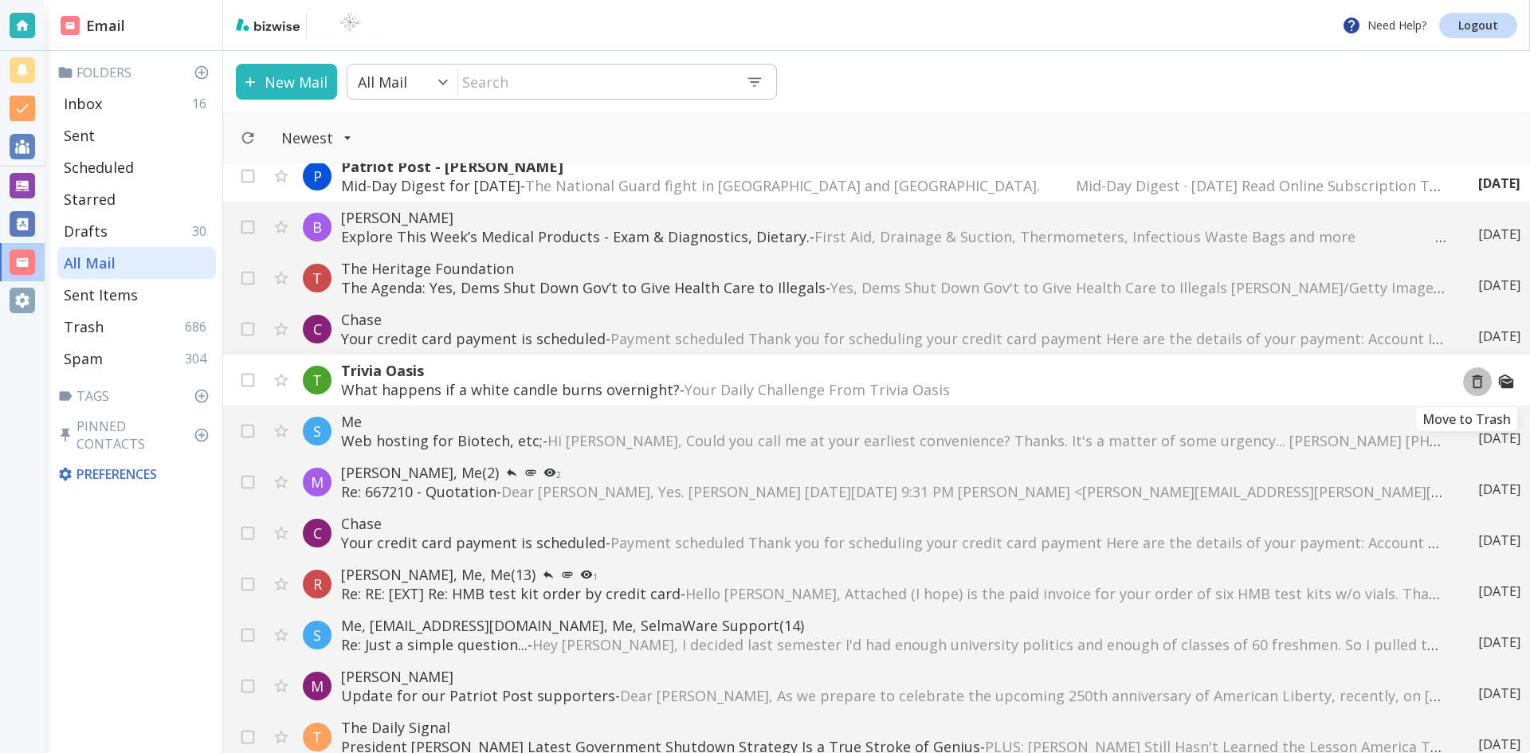
click at [1469, 382] on icon "Move to Trash" at bounding box center [1478, 382] width 18 height 18
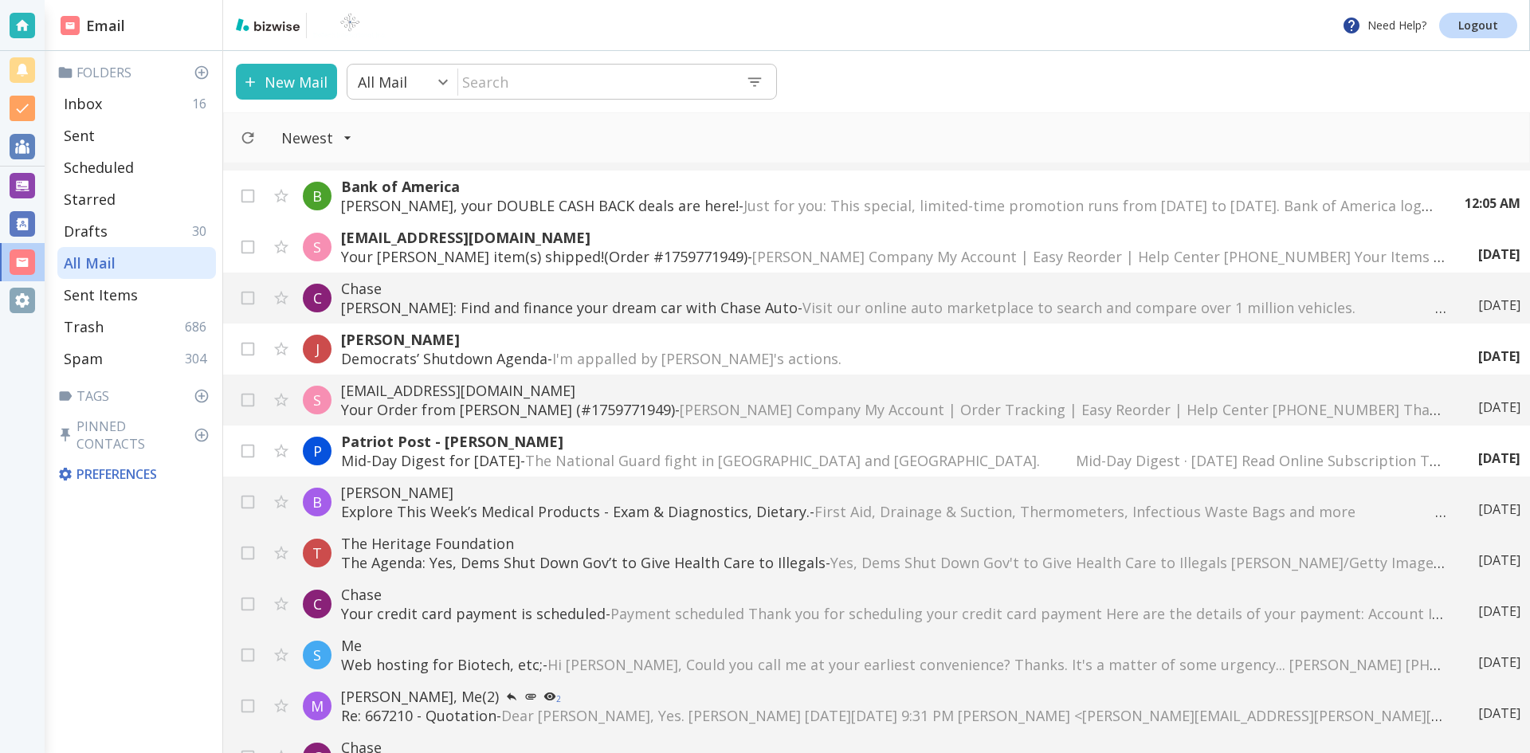
scroll to position [0, 0]
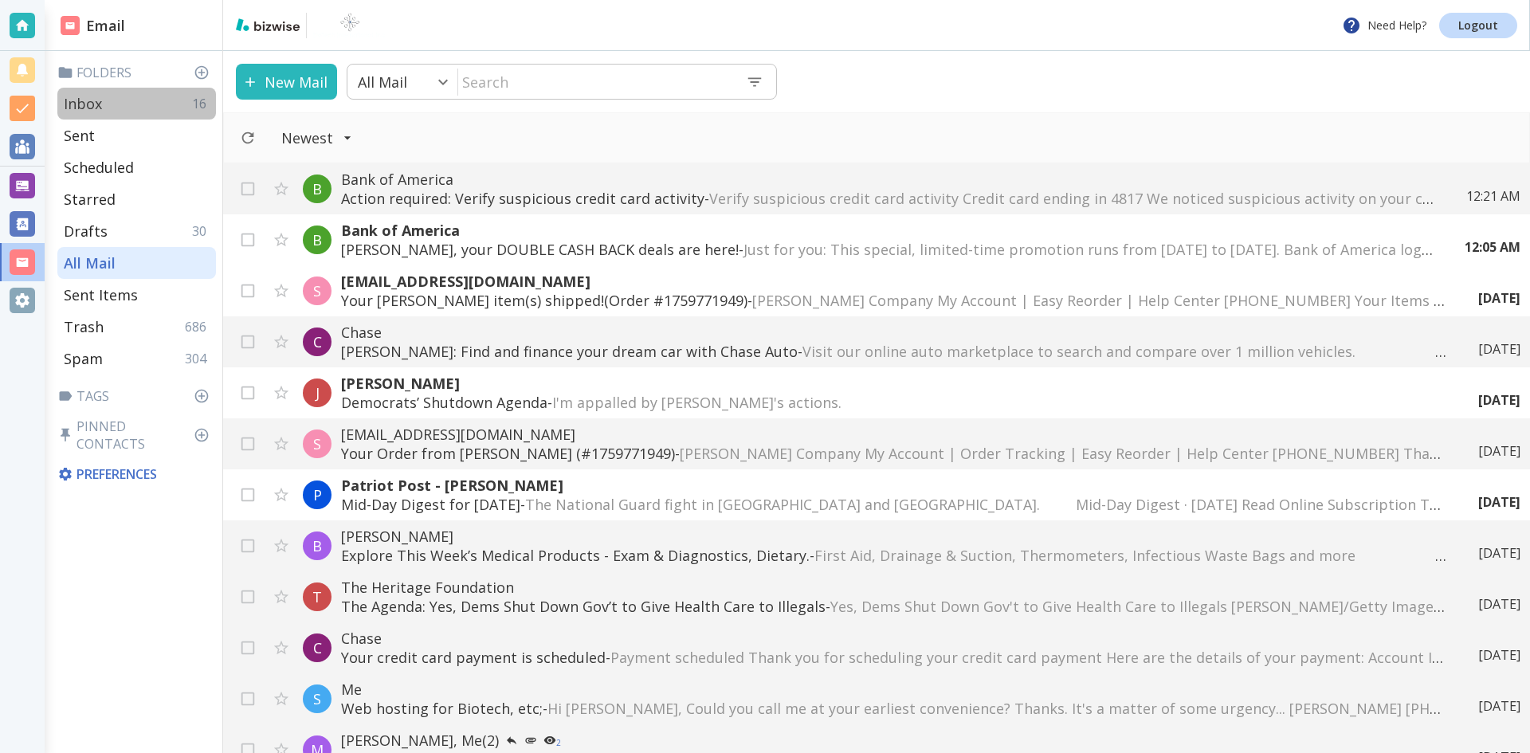
click at [93, 102] on p "Inbox" at bounding box center [83, 103] width 38 height 19
type input "0"
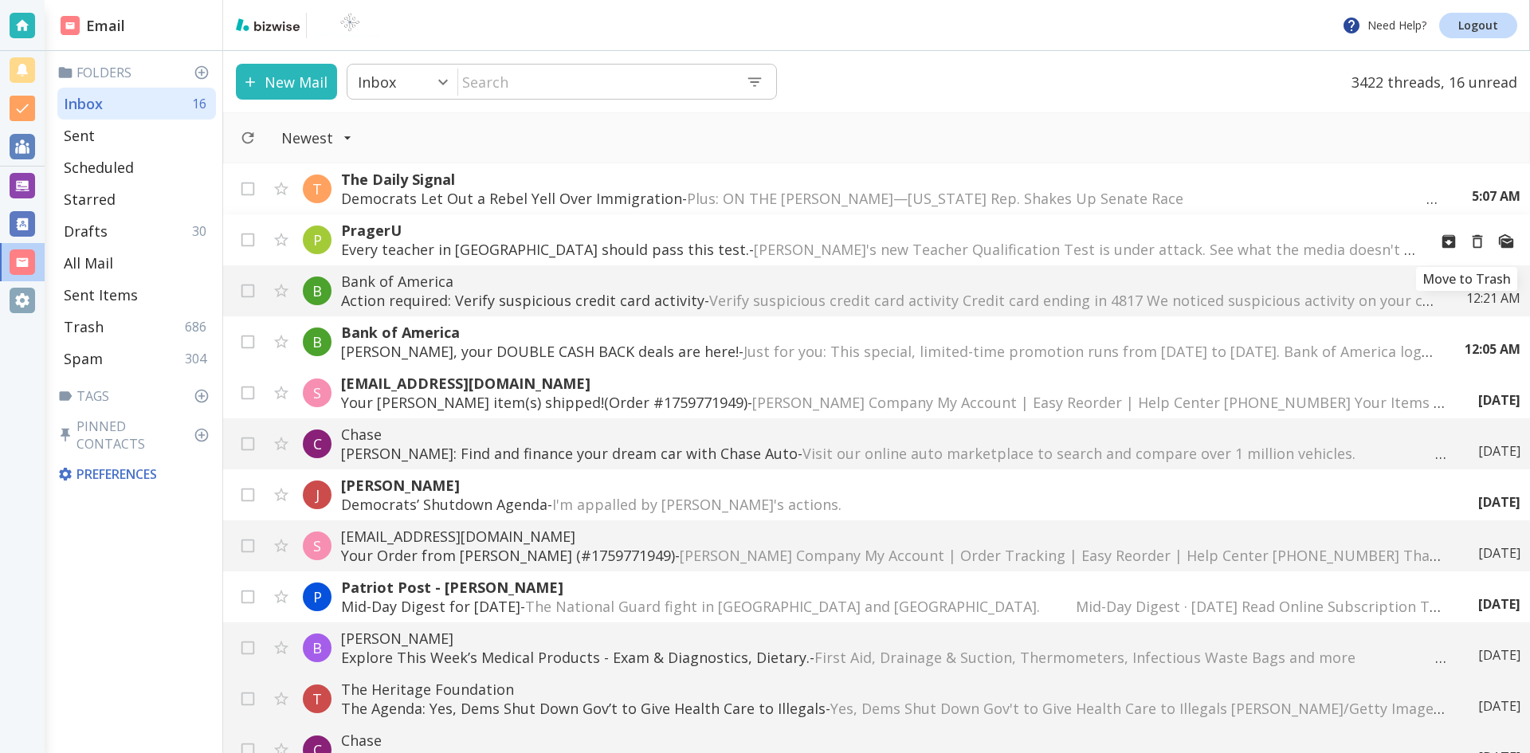
click at [1469, 241] on icon "Move to Trash" at bounding box center [1478, 242] width 18 height 18
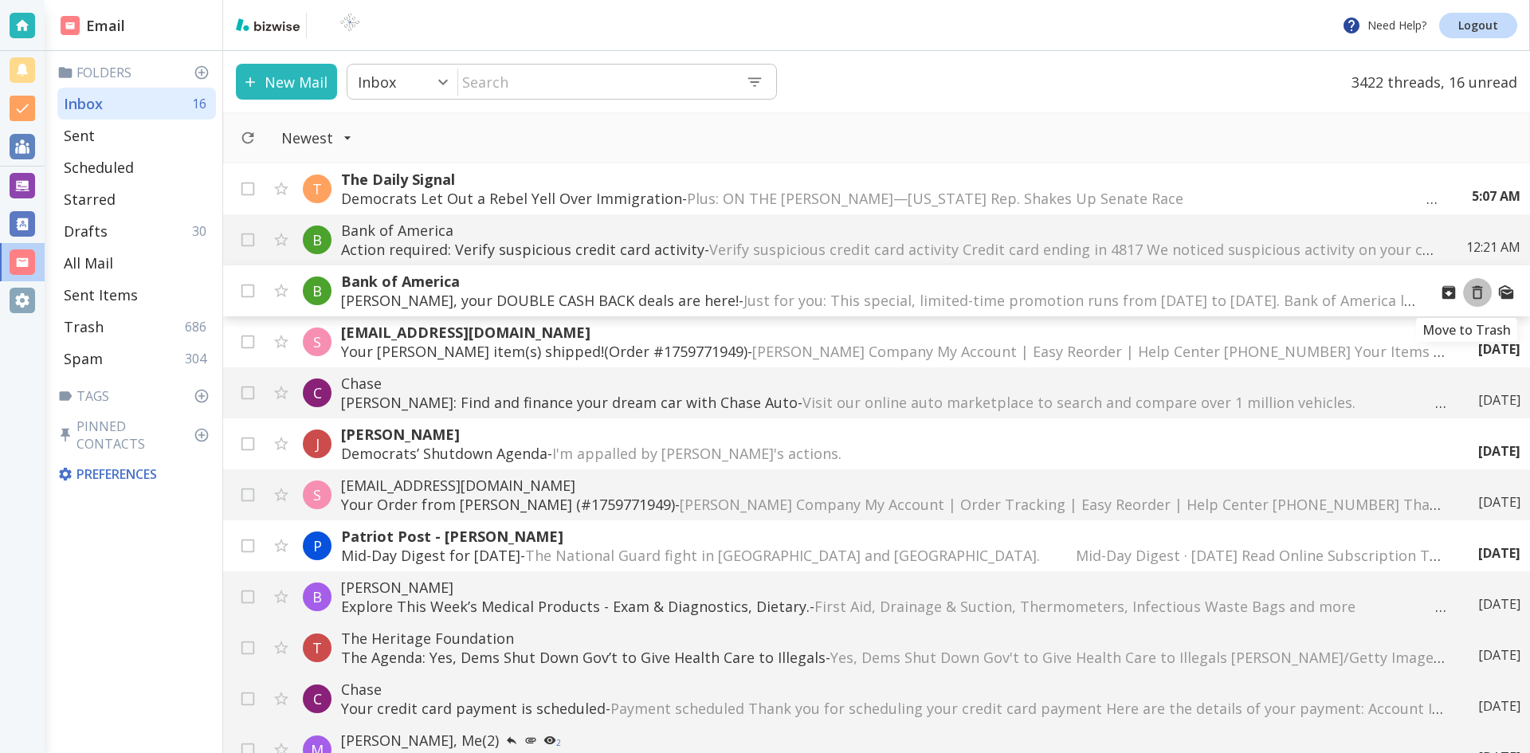
click at [1469, 291] on icon "Move to Trash" at bounding box center [1478, 293] width 18 height 18
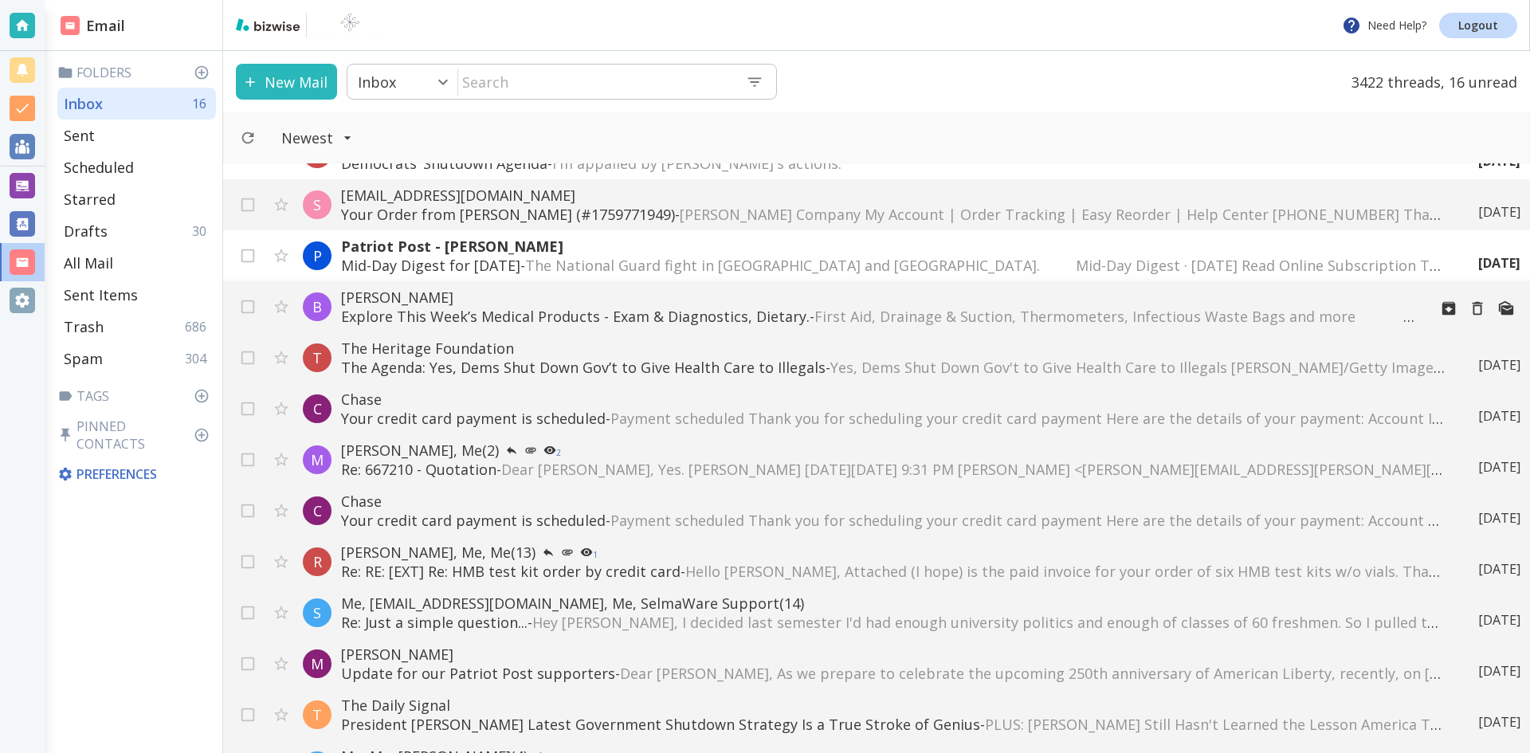
scroll to position [159, 0]
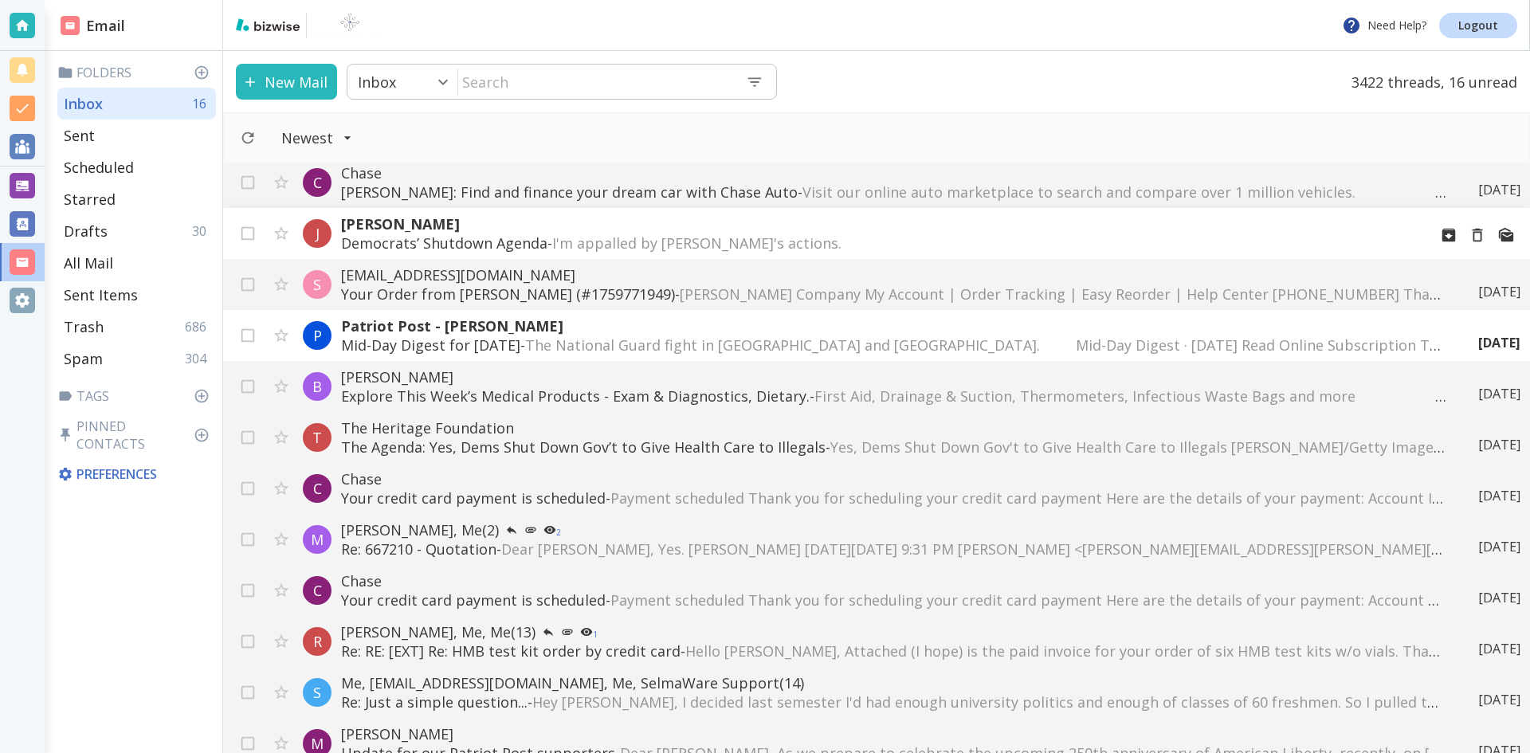
click at [517, 239] on p "Democrats’ Shutdown Agenda - I'm appalled by [PERSON_NAME]'s actions. ‌ ‌ ‌ ‌ ‌…" at bounding box center [878, 242] width 1074 height 19
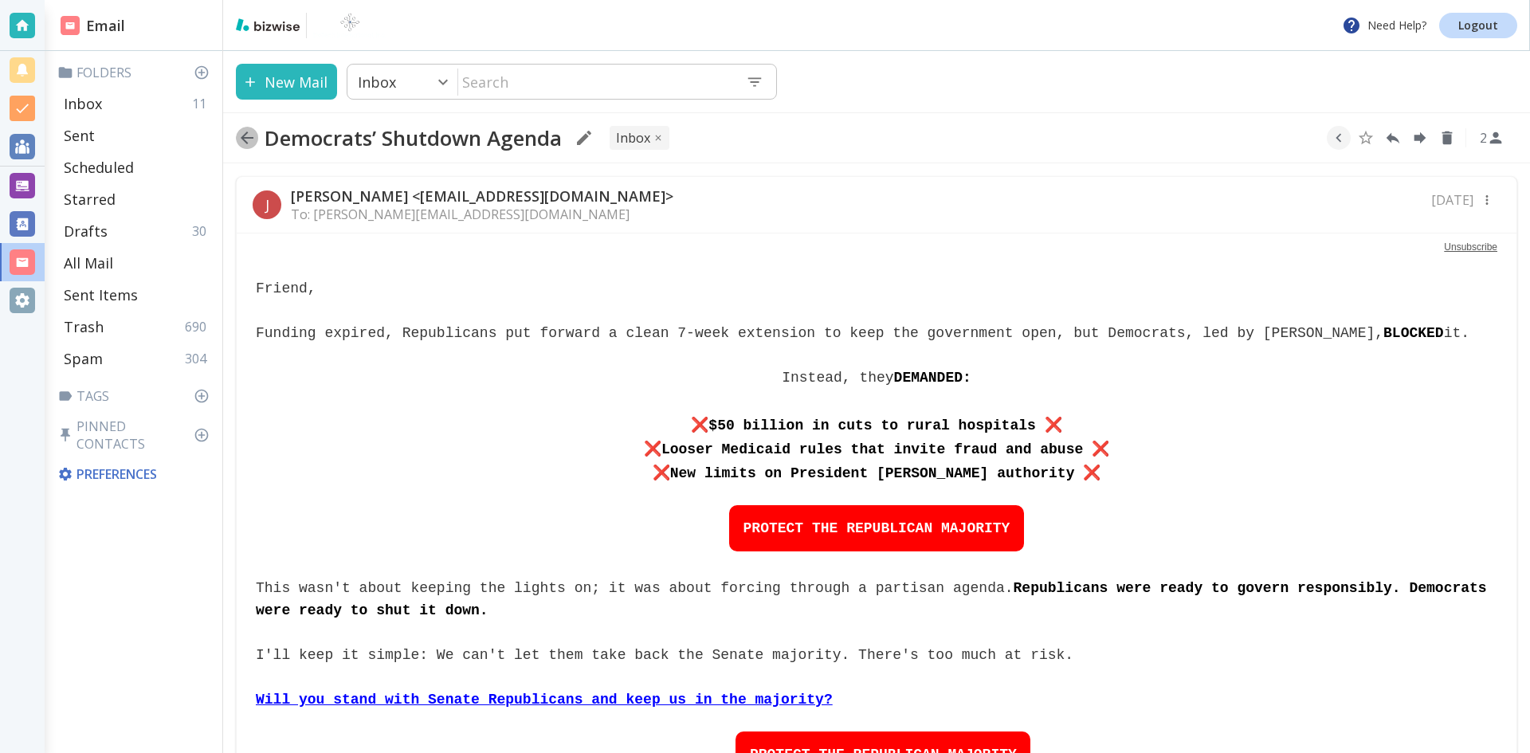
click at [244, 138] on icon "button" at bounding box center [247, 137] width 13 height 13
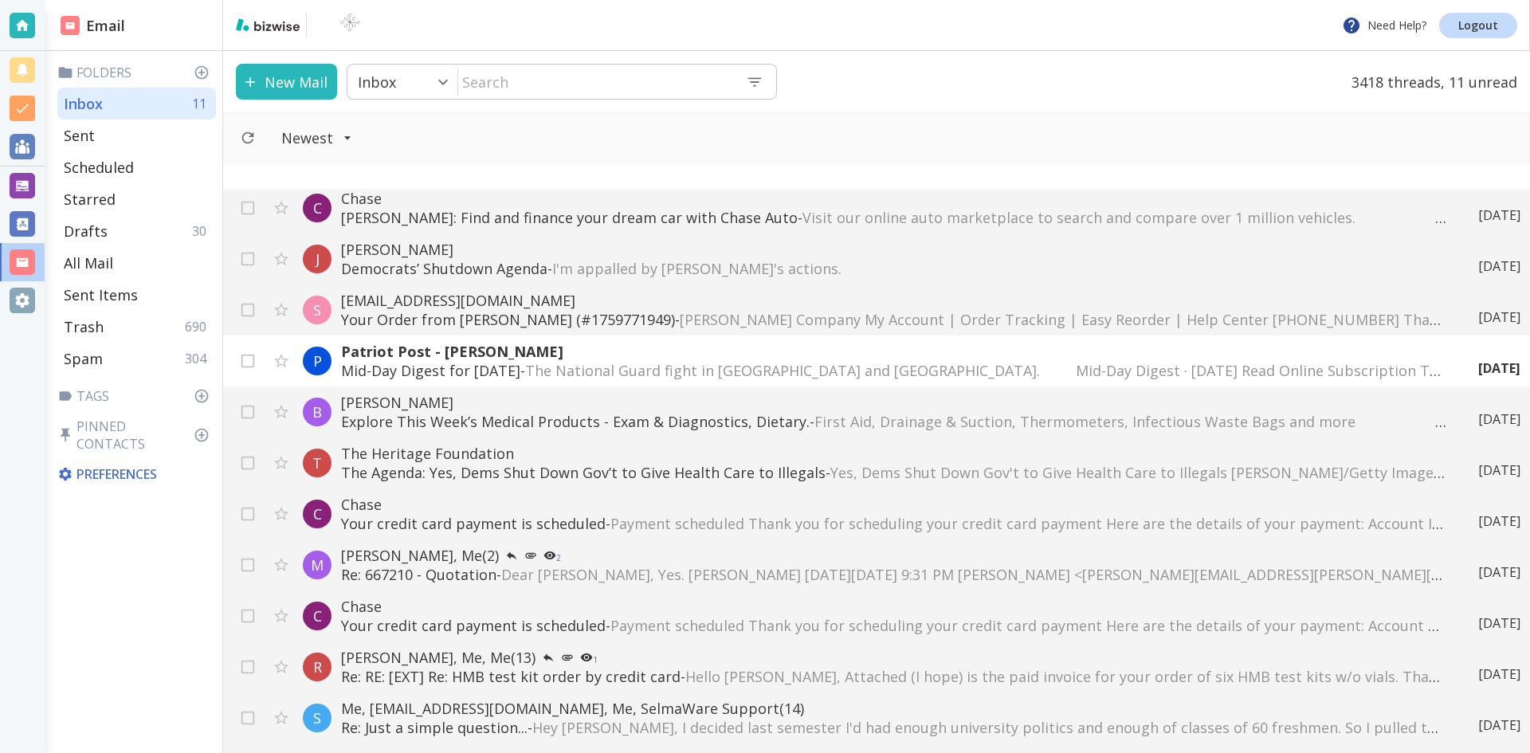
scroll to position [239, 0]
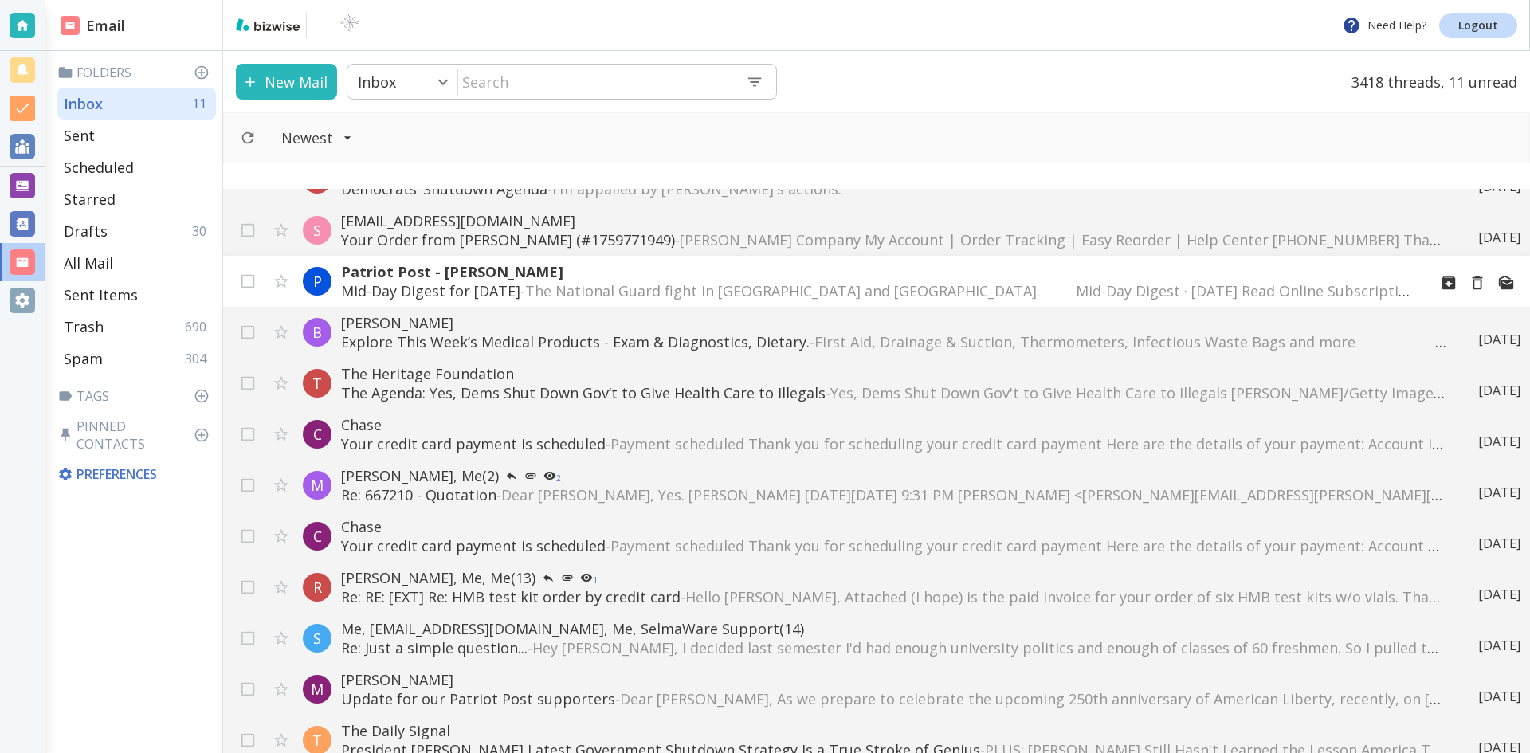
click at [734, 284] on span "The National Guard fight in [GEOGRAPHIC_DATA] and [GEOGRAPHIC_DATA]. ͏ ͏ ͏ ͏ ͏ …" at bounding box center [1232, 290] width 1414 height 19
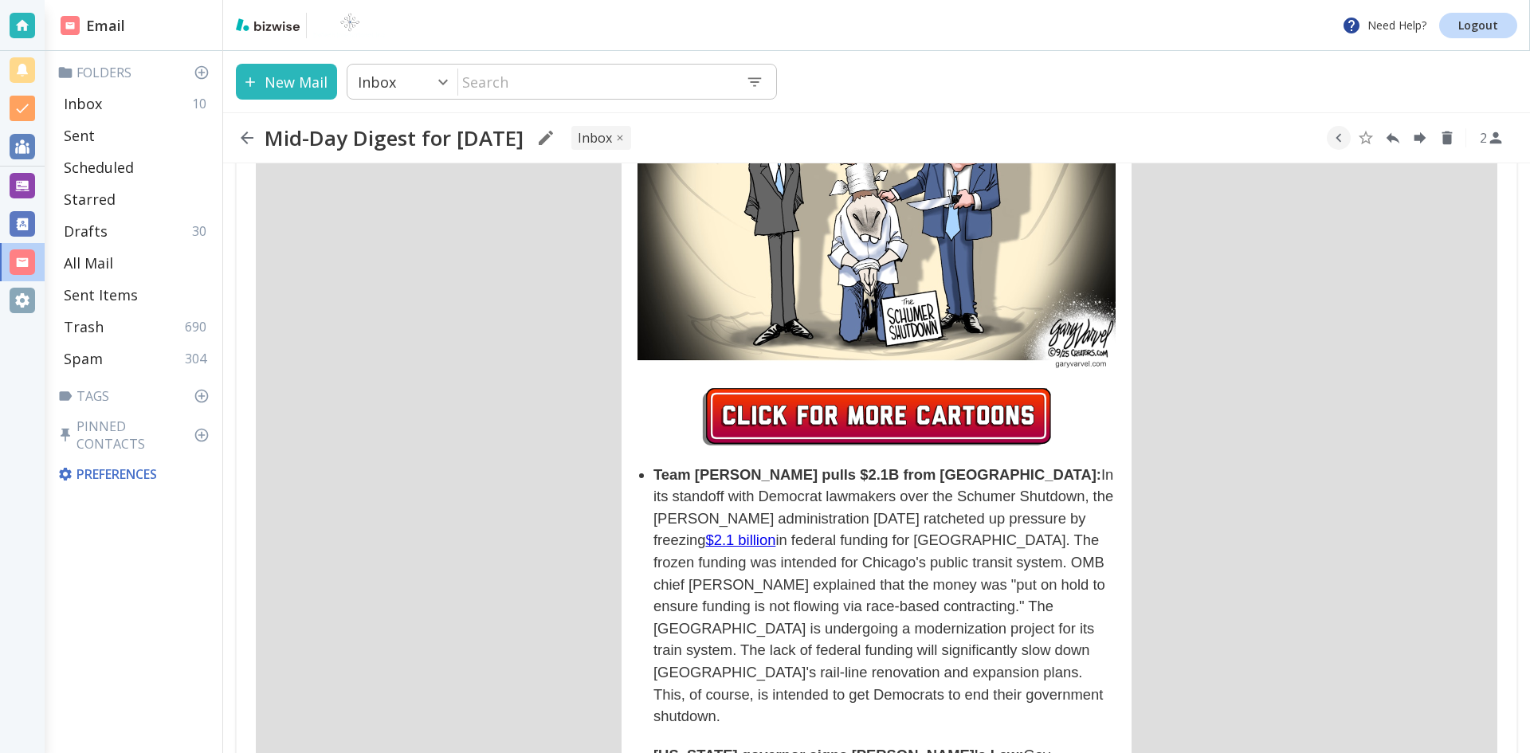
scroll to position [2948, 0]
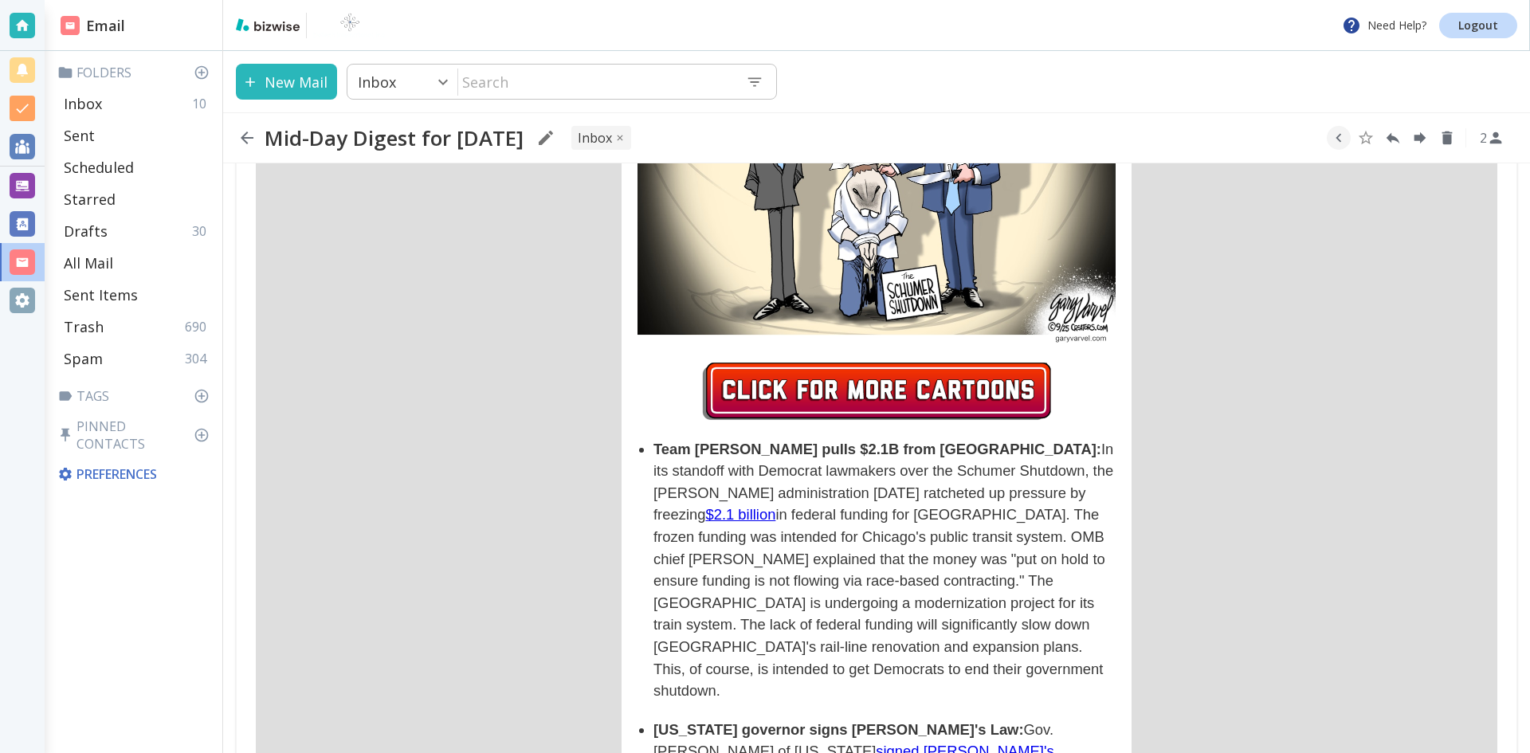
click at [870, 359] on img at bounding box center [877, 392] width 478 height 67
click at [245, 135] on icon "button" at bounding box center [247, 137] width 13 height 13
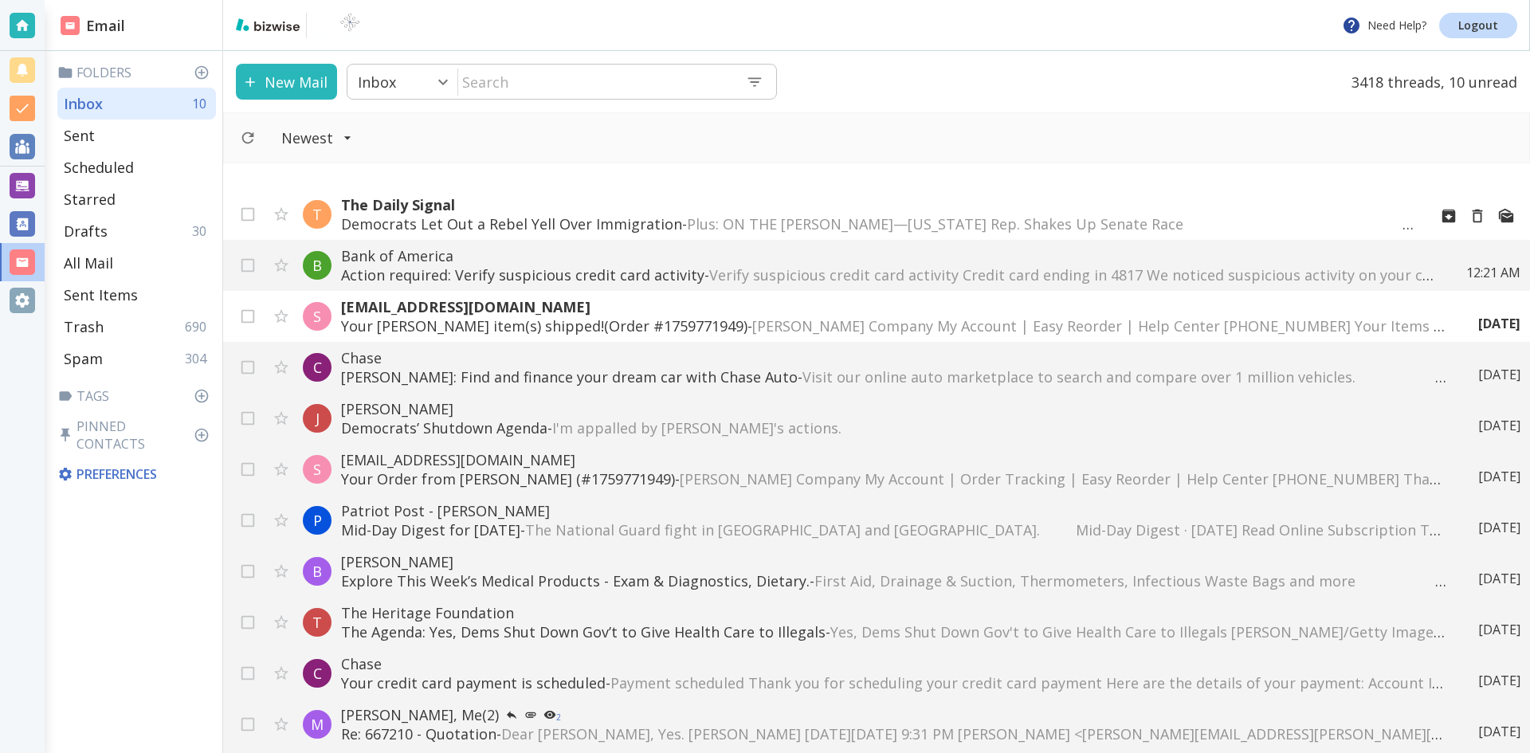
click at [547, 219] on p "Democrats Let Out a Rebel Yell Over Immigration - Plus: ON THE [PERSON_NAME]—[U…" at bounding box center [878, 223] width 1074 height 19
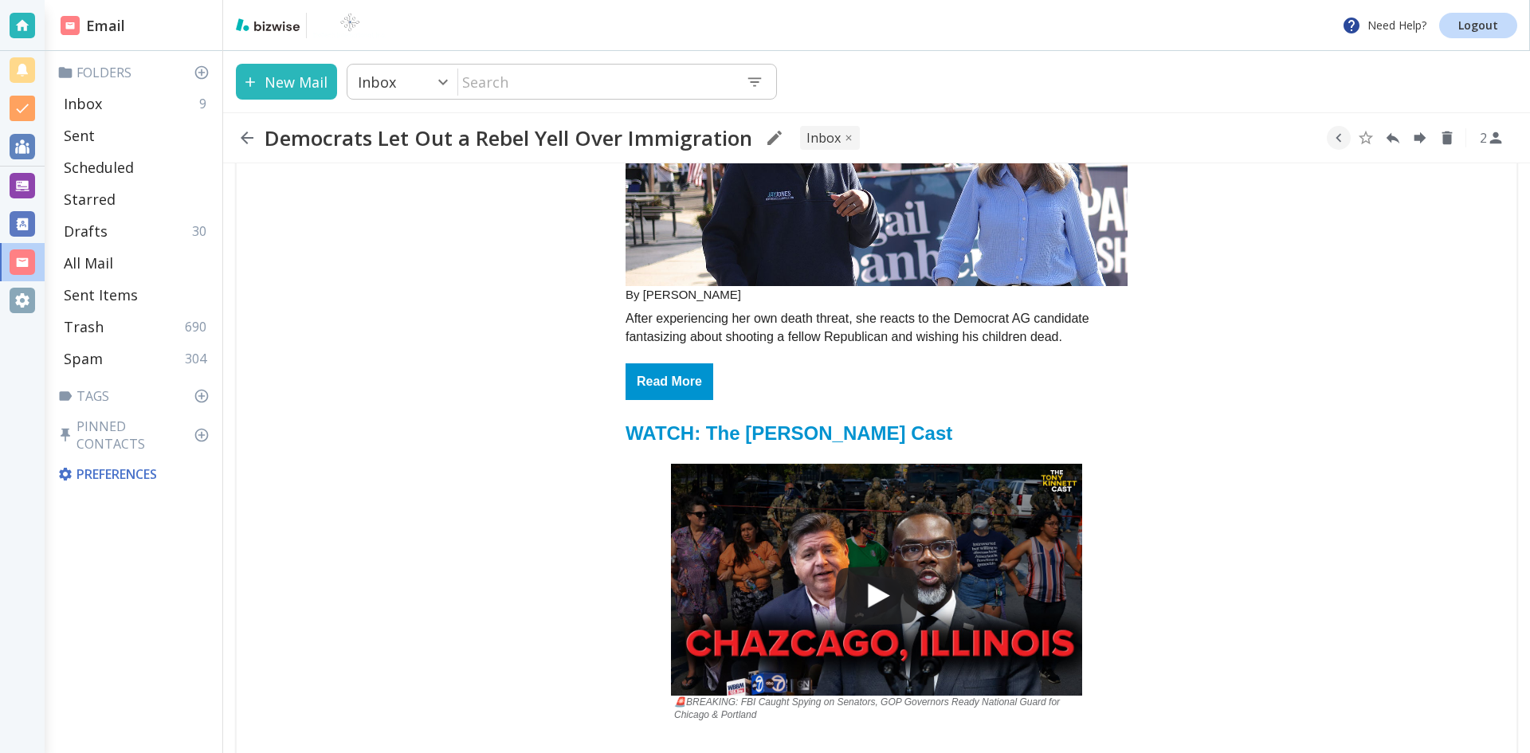
scroll to position [3267, 0]
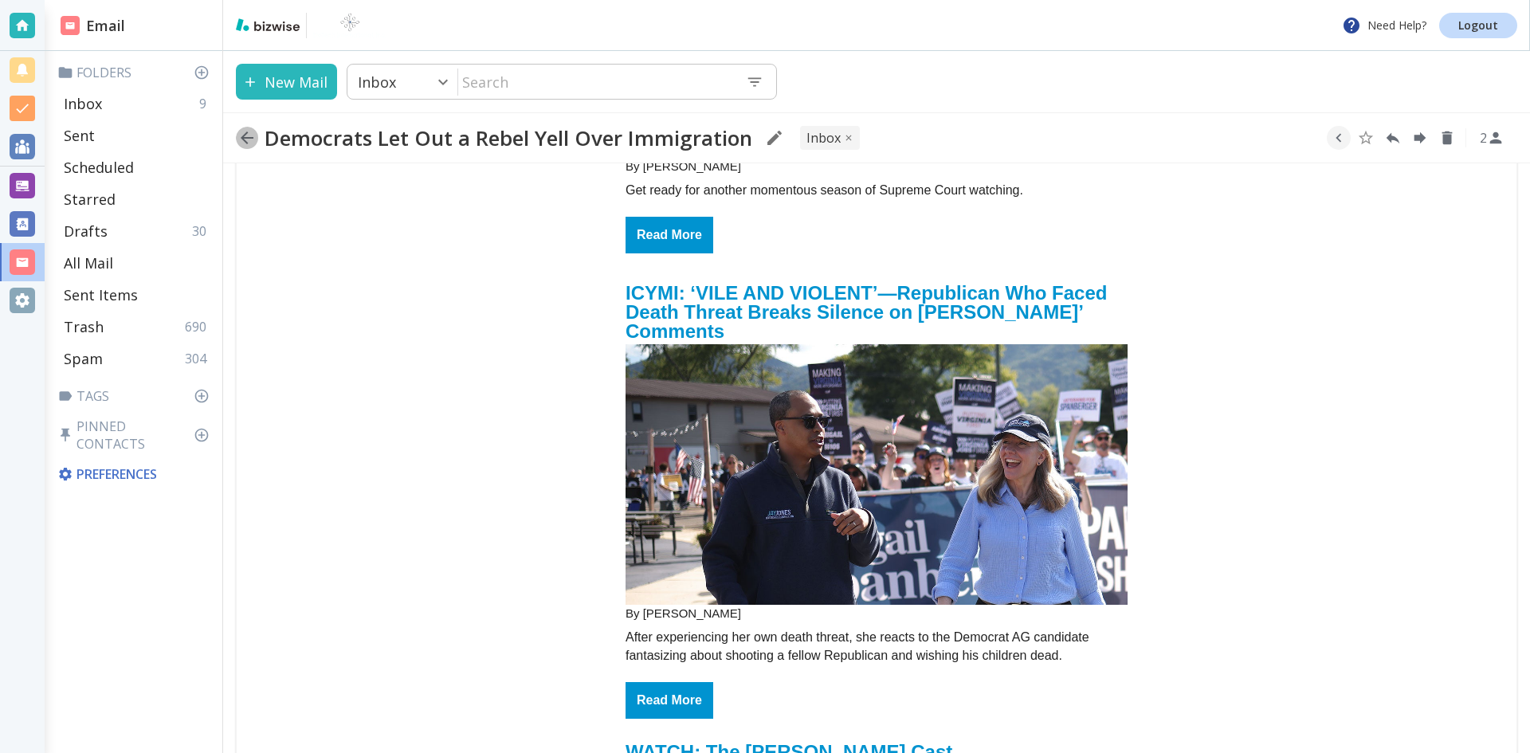
click at [246, 135] on icon "button" at bounding box center [246, 137] width 19 height 19
